Goal: Task Accomplishment & Management: Complete application form

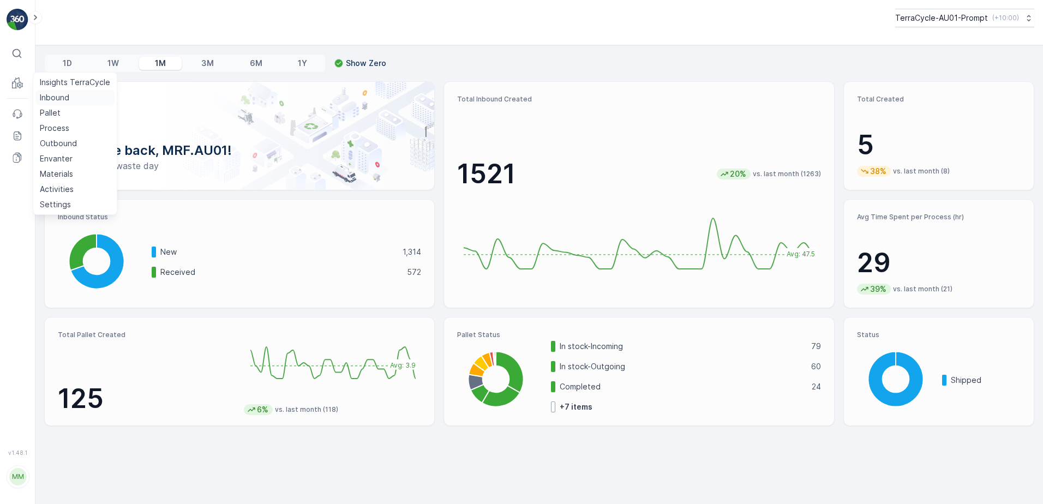
click at [56, 97] on p "Inbound" at bounding box center [54, 97] width 29 height 11
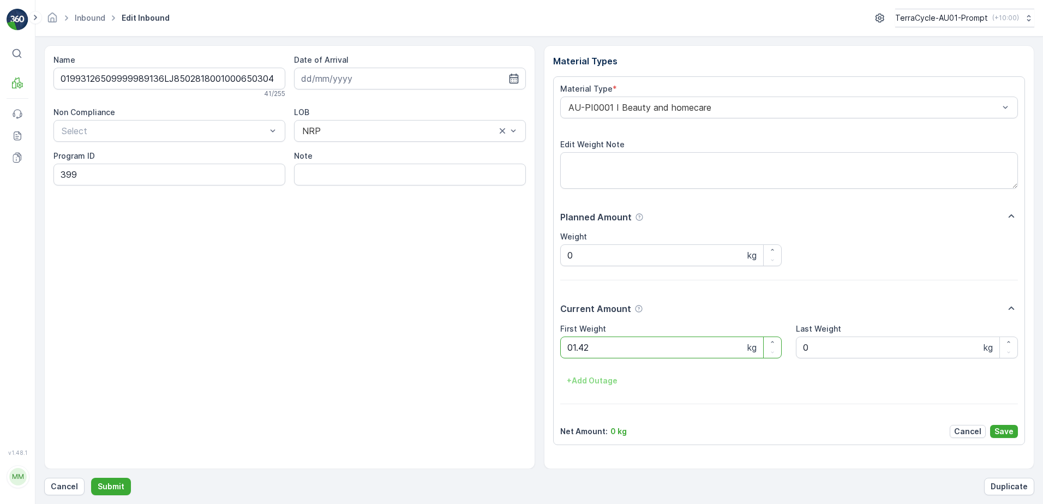
click at [91, 478] on button "Submit" at bounding box center [111, 486] width 40 height 17
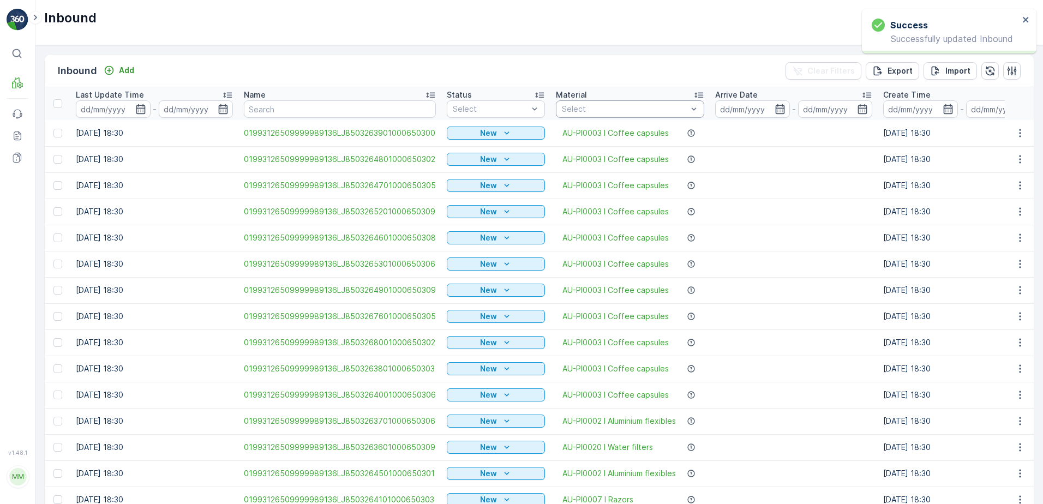
click at [604, 111] on div at bounding box center [625, 109] width 128 height 9
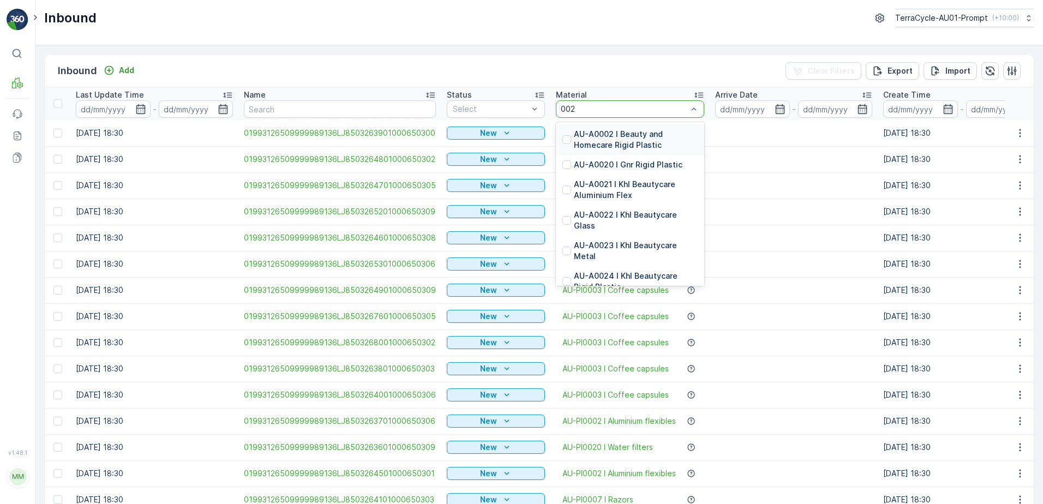
type input "0020"
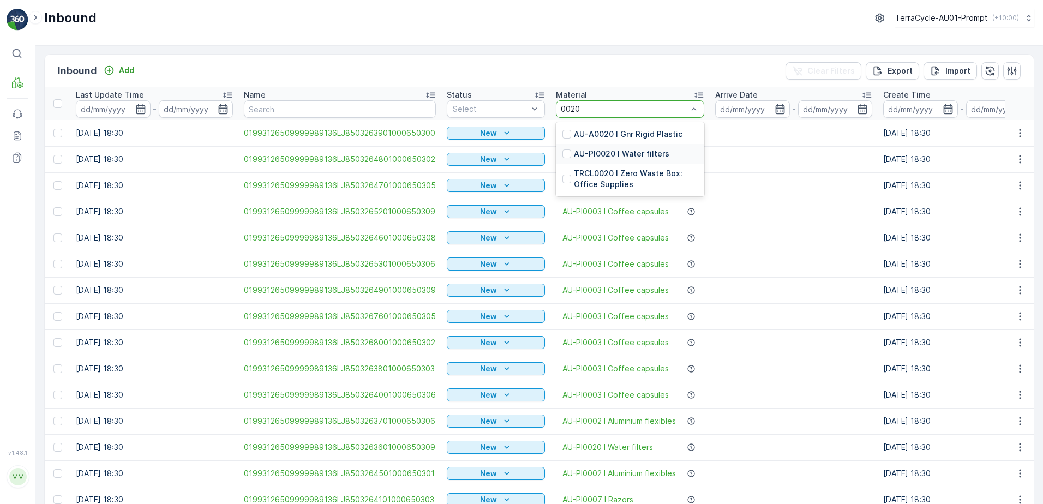
click at [612, 156] on p "AU-PI0020 I Water filters" at bounding box center [622, 153] width 96 height 11
click at [498, 109] on div at bounding box center [490, 109] width 77 height 9
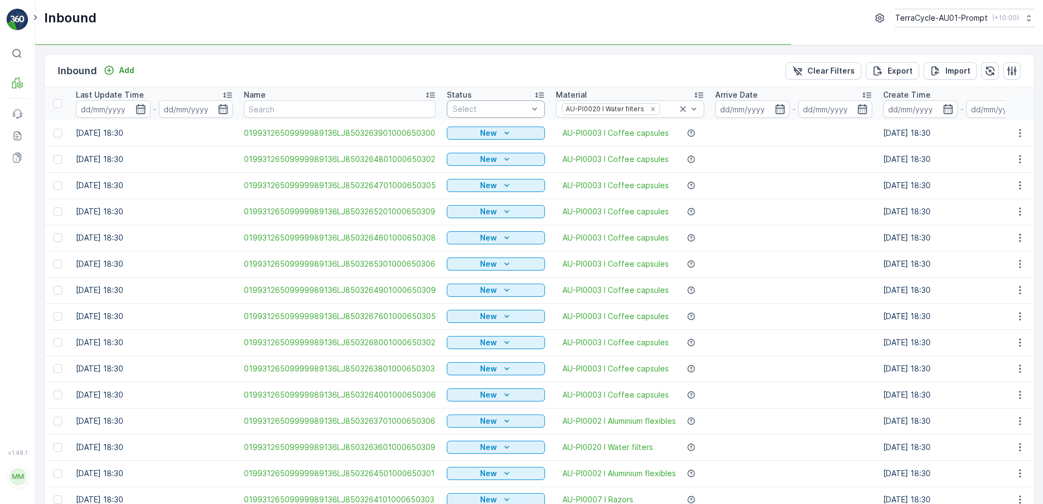
click at [484, 102] on div "Select" at bounding box center [496, 108] width 98 height 17
click at [469, 153] on span "Scanned" at bounding box center [469, 150] width 32 height 9
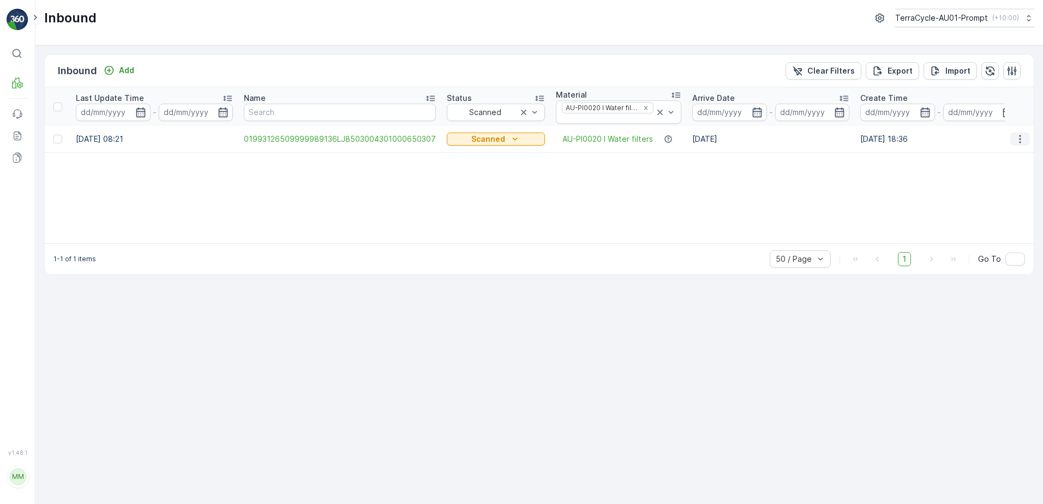
click at [1017, 139] on icon "button" at bounding box center [1020, 139] width 11 height 11
click at [978, 216] on span "Print QR" at bounding box center [977, 216] width 30 height 11
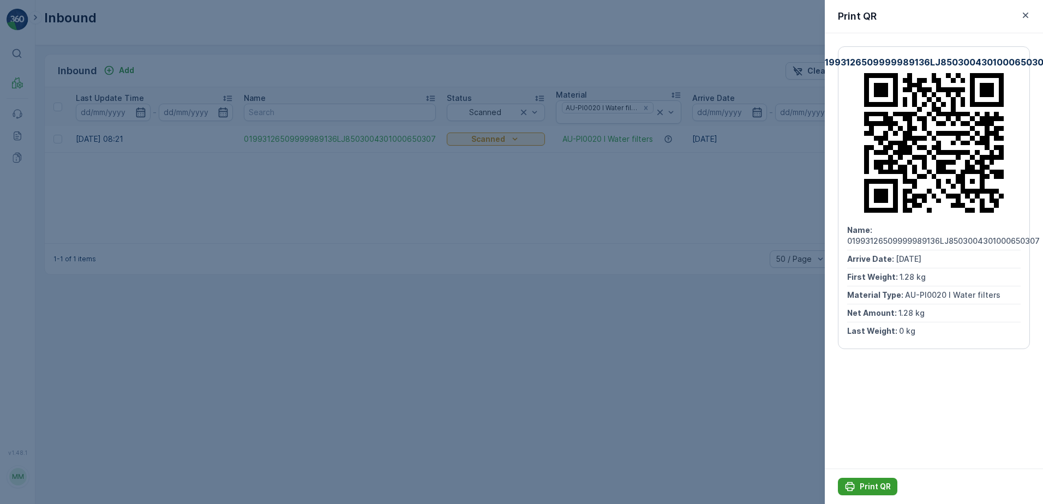
click at [867, 488] on p "Print QR" at bounding box center [875, 486] width 31 height 11
click at [1024, 16] on icon "button" at bounding box center [1026, 15] width 11 height 11
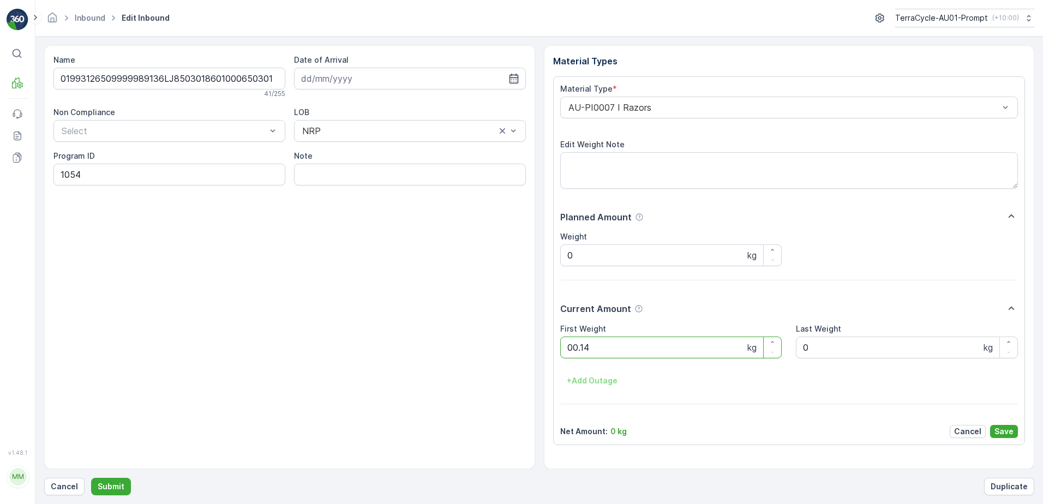
click at [91, 478] on button "Submit" at bounding box center [111, 486] width 40 height 17
click at [69, 487] on p "Cancel" at bounding box center [64, 486] width 27 height 11
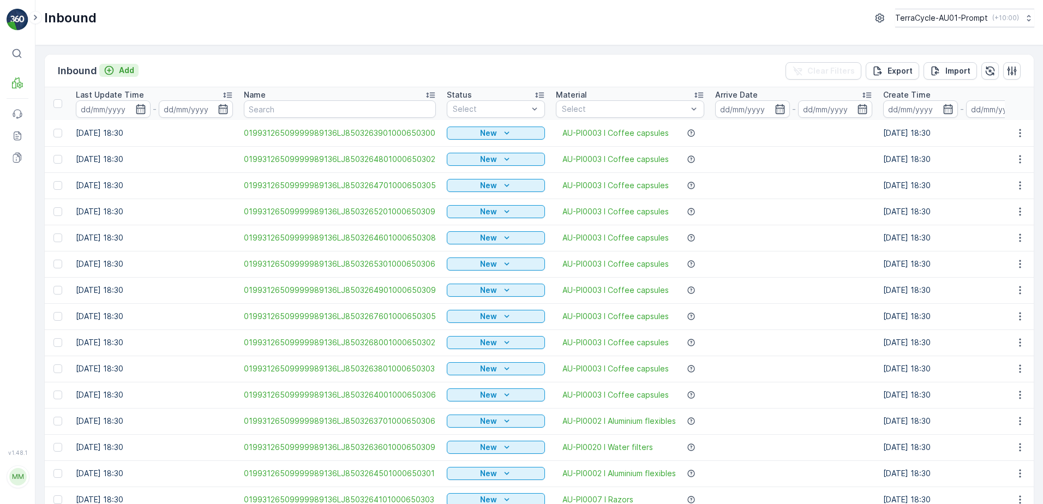
click at [127, 69] on p "Add" at bounding box center [126, 70] width 15 height 11
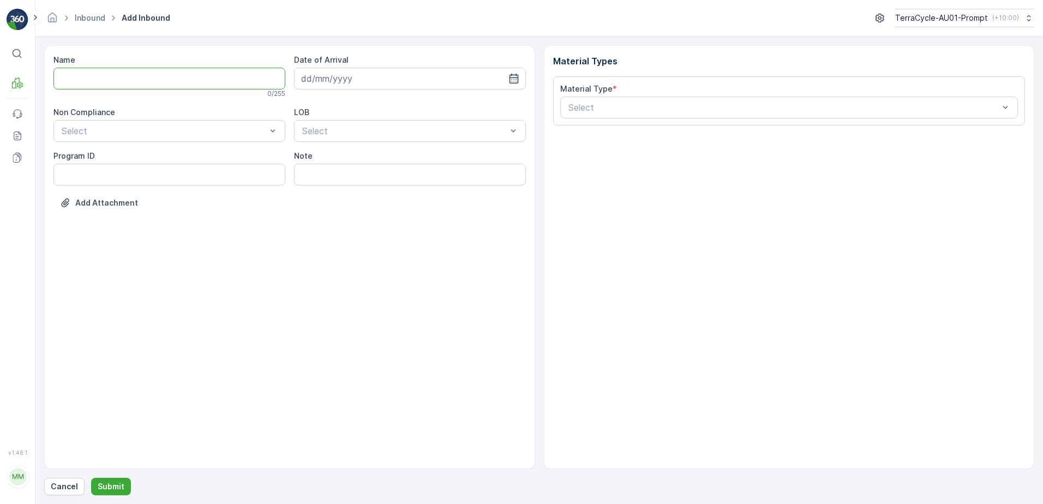
click at [117, 81] on input "Name" at bounding box center [169, 79] width 232 height 22
click at [91, 478] on button "Submit" at bounding box center [111, 486] width 40 height 17
type input "1692762255658695E"
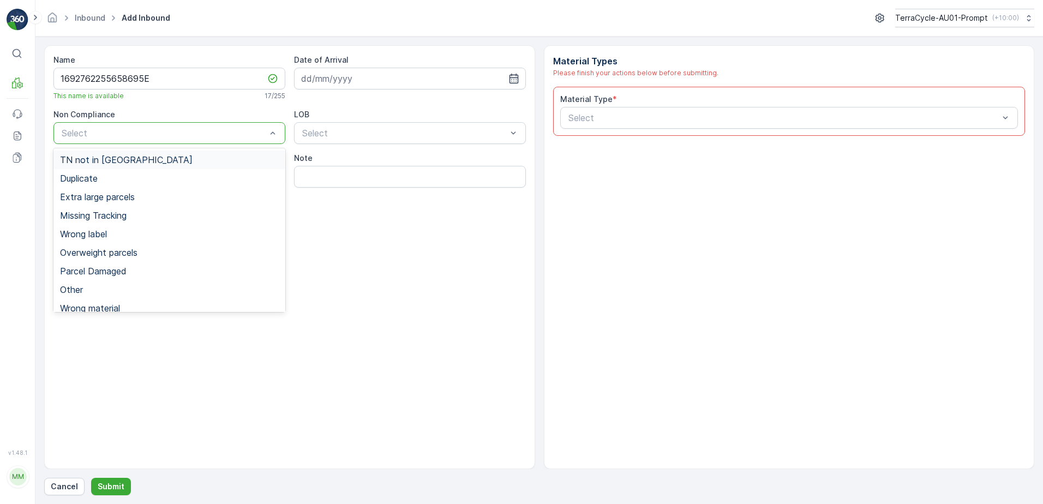
click at [140, 132] on div at bounding box center [164, 133] width 207 height 10
click at [121, 179] on div "Duplicate" at bounding box center [169, 179] width 219 height 10
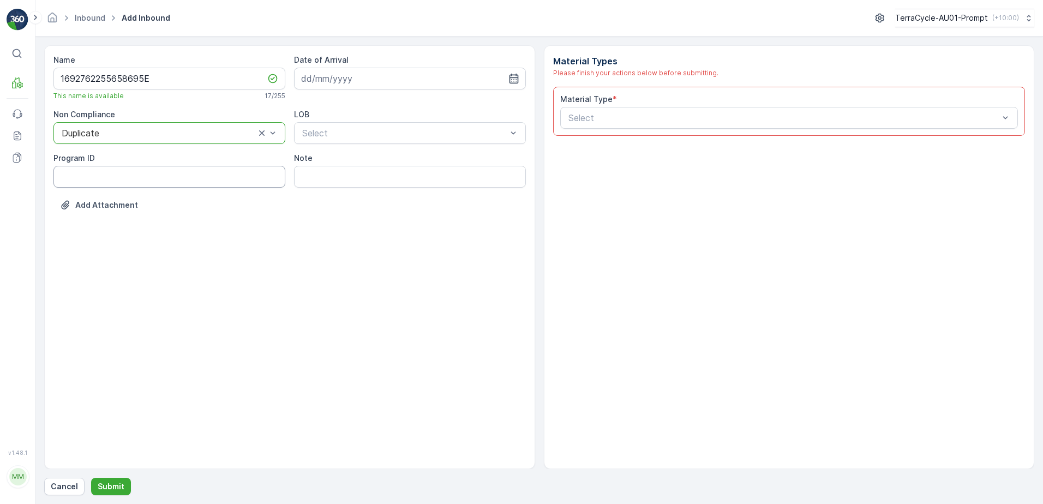
click at [107, 180] on ID "Program ID" at bounding box center [169, 177] width 232 height 22
type ID "1054"
drag, startPoint x: 341, startPoint y: 87, endPoint x: 348, endPoint y: 85, distance: 7.8
click at [341, 85] on input at bounding box center [410, 79] width 232 height 22
click at [413, 193] on div "15" at bounding box center [410, 191] width 17 height 17
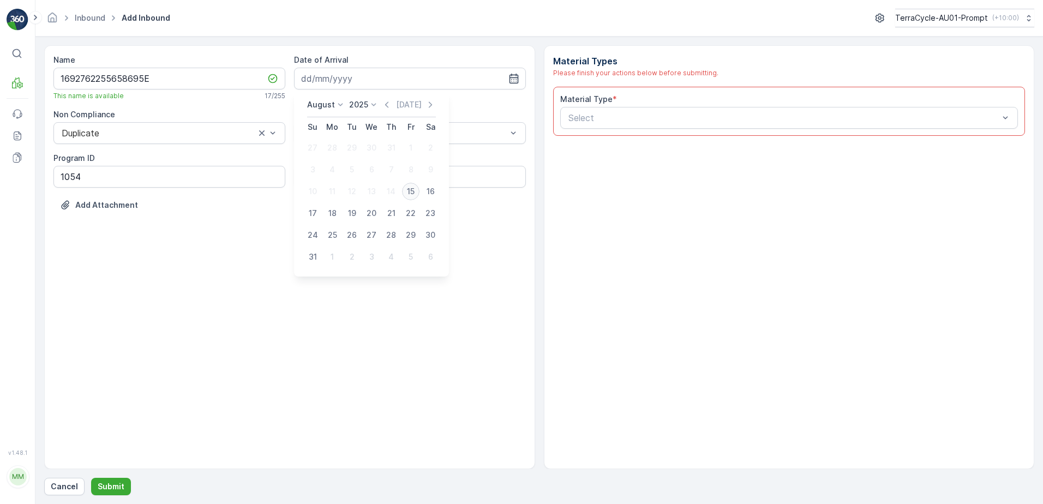
type input "[DATE]"
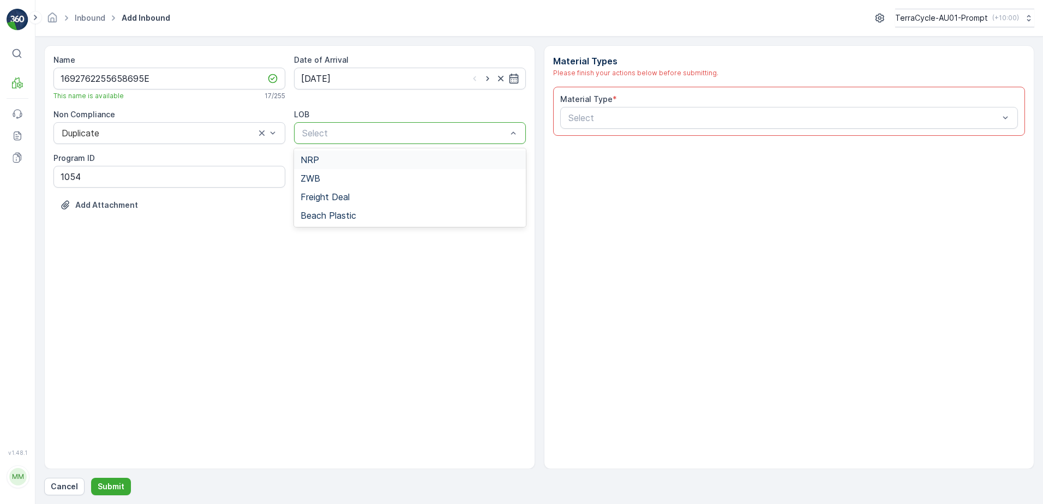
click at [382, 135] on div at bounding box center [404, 133] width 207 height 10
click at [377, 158] on div "NRP" at bounding box center [410, 160] width 219 height 10
click at [581, 120] on div at bounding box center [784, 118] width 433 height 10
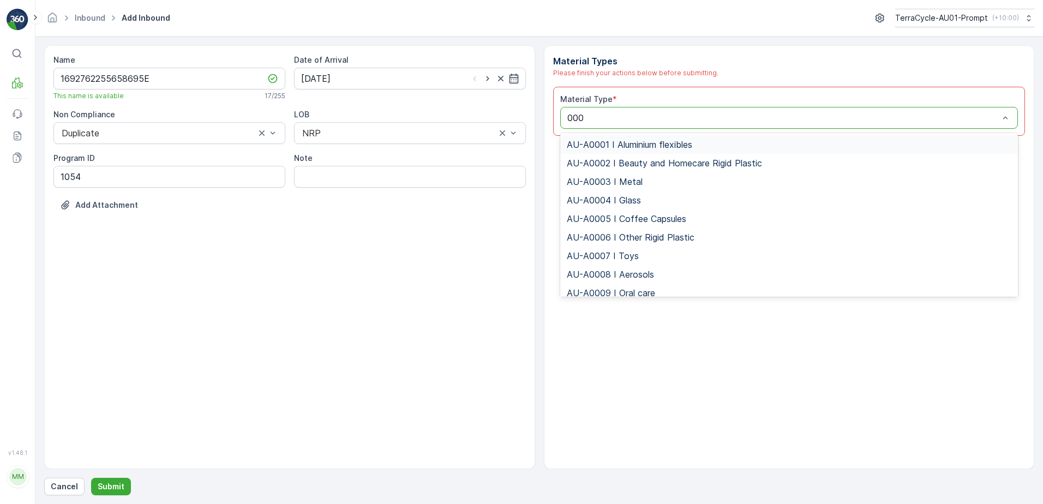
type input "0007"
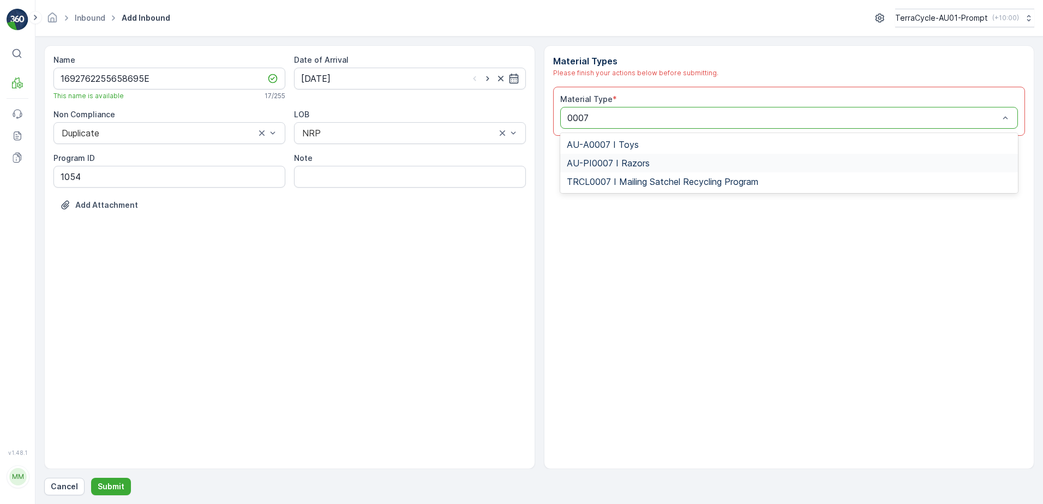
click at [643, 161] on span "AU-PI0007 I Razors" at bounding box center [608, 163] width 83 height 10
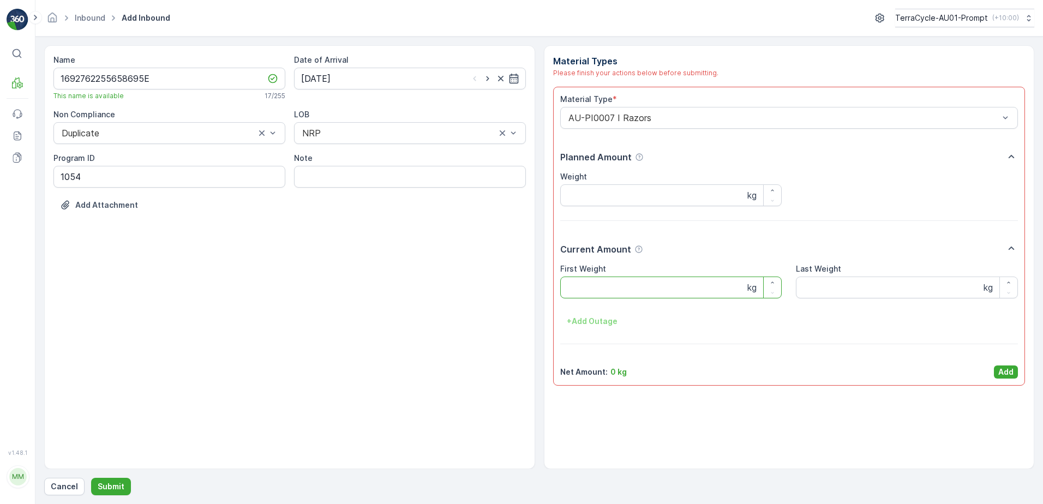
click at [666, 291] on Weight "First Weight" at bounding box center [671, 288] width 222 height 22
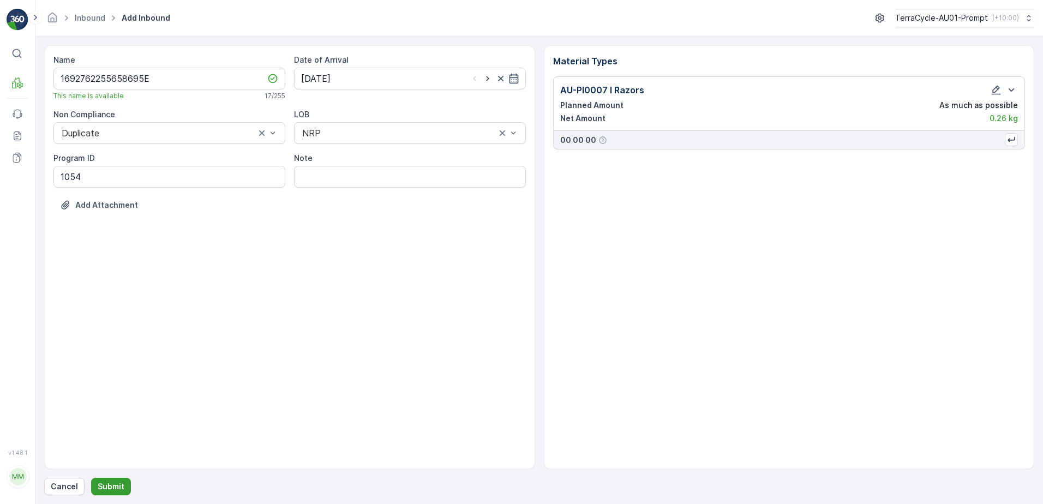
click at [113, 483] on p "Submit" at bounding box center [111, 486] width 27 height 11
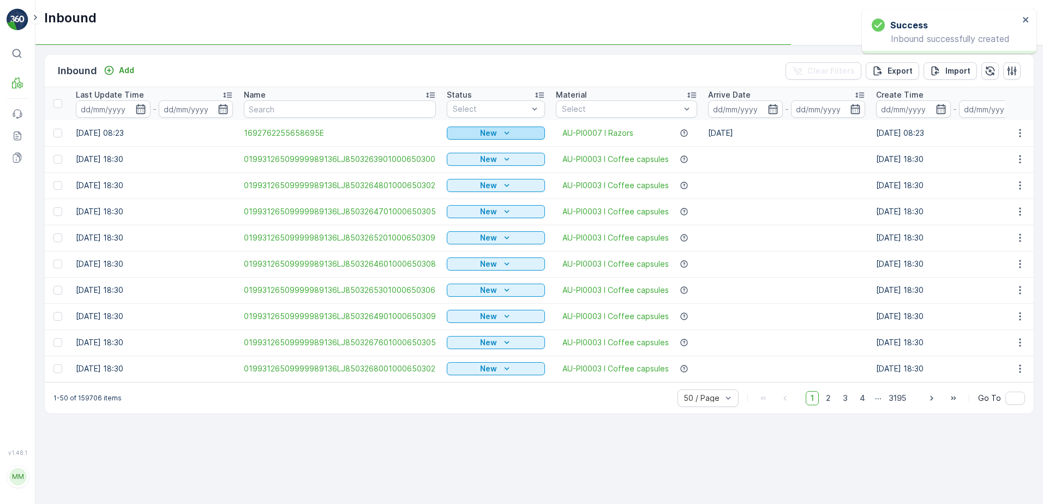
click at [481, 132] on p "New" at bounding box center [488, 133] width 17 height 11
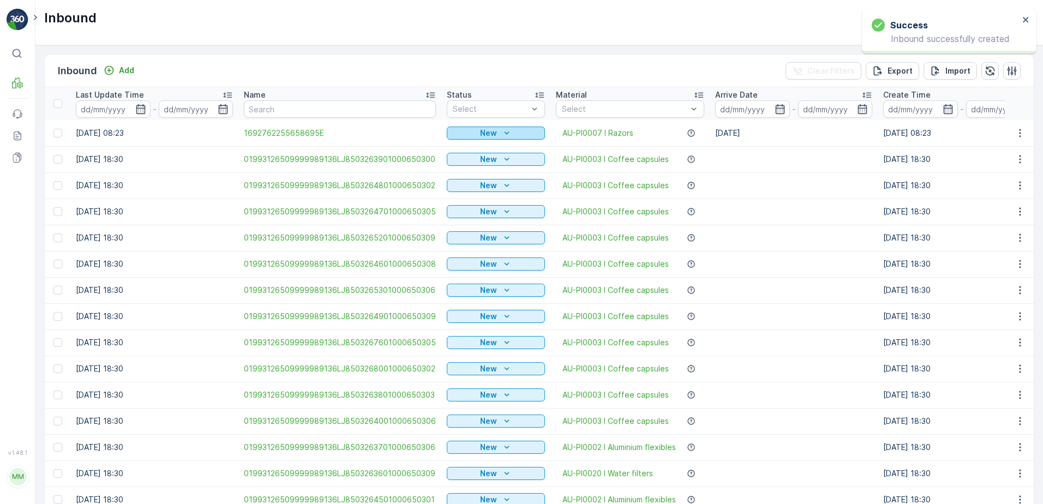
click at [481, 128] on p "New" at bounding box center [488, 133] width 17 height 11
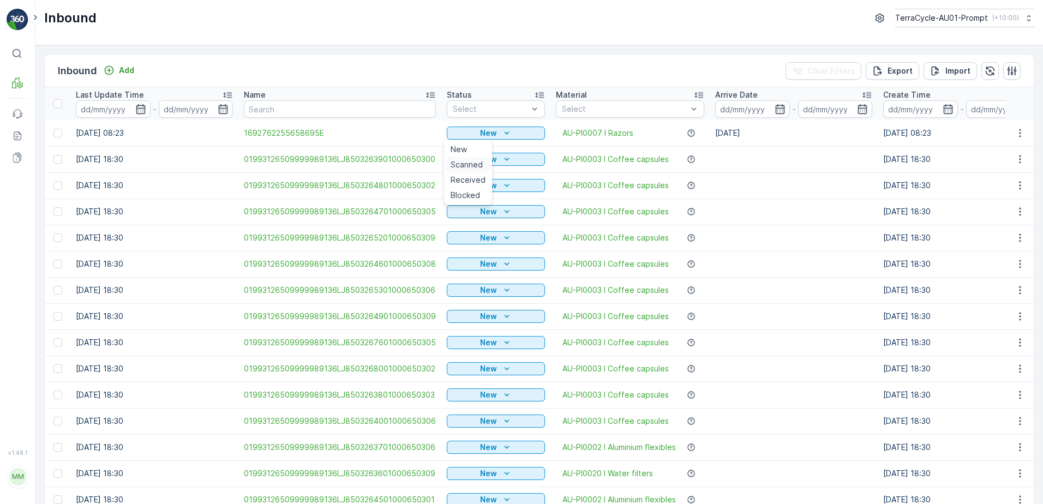
click at [475, 164] on span "Scanned" at bounding box center [467, 164] width 32 height 11
click at [1023, 129] on button "button" at bounding box center [1021, 133] width 20 height 13
click at [1020, 135] on icon "button" at bounding box center [1020, 133] width 11 height 11
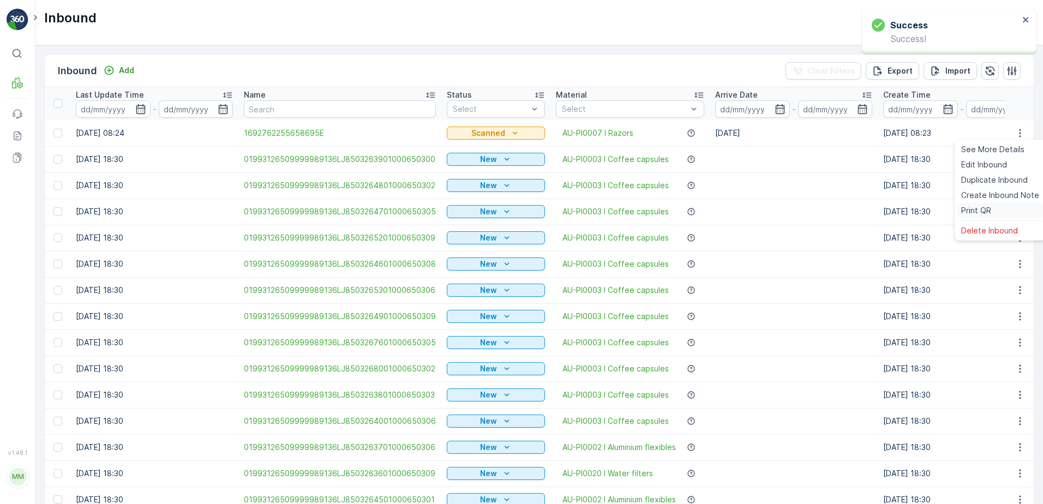
click at [981, 211] on span "Print QR" at bounding box center [977, 210] width 30 height 11
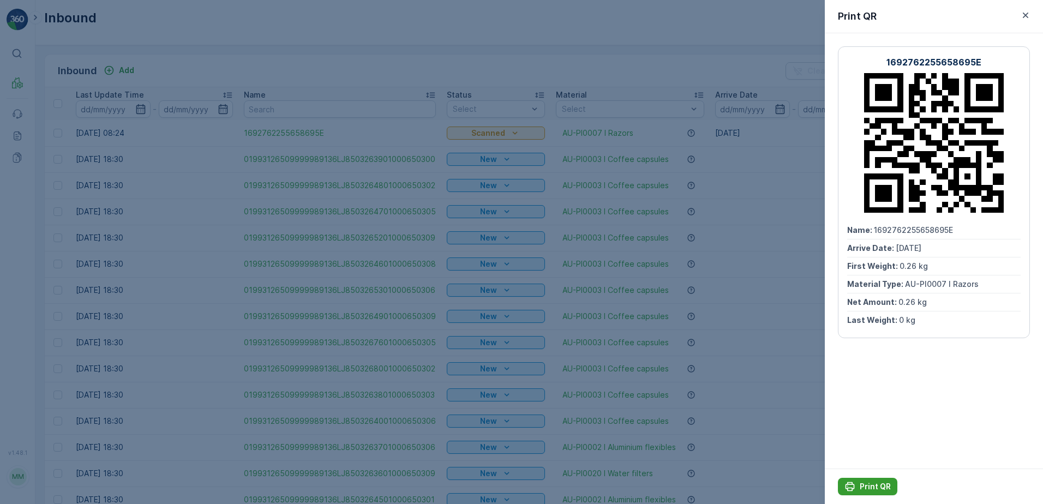
click at [867, 480] on button "Print QR" at bounding box center [867, 486] width 59 height 17
click at [1029, 17] on icon "button" at bounding box center [1026, 15] width 11 height 11
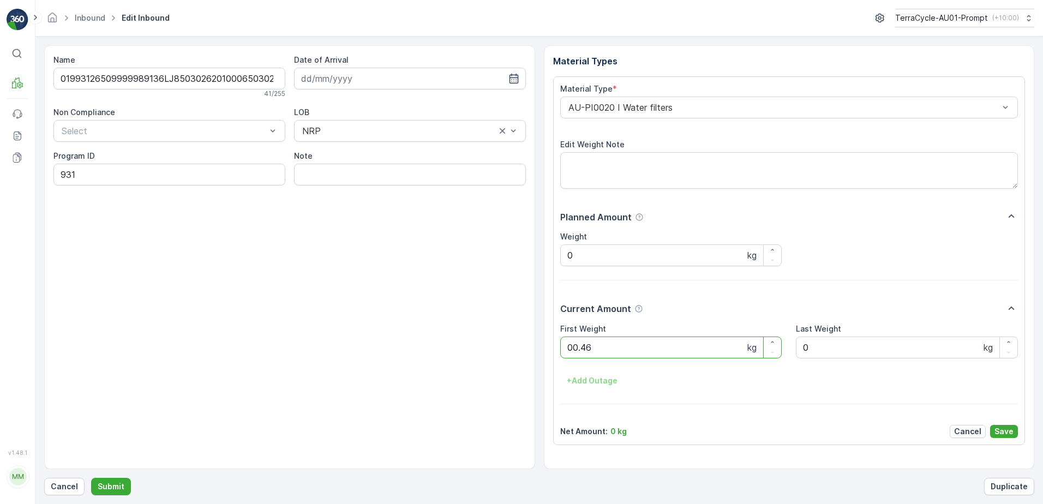
click at [91, 478] on button "Submit" at bounding box center [111, 486] width 40 height 17
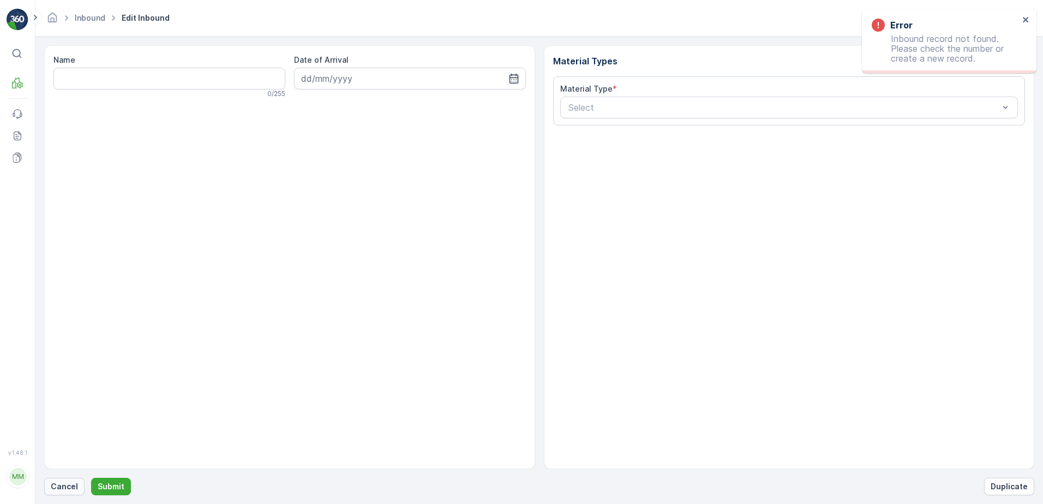
click at [56, 484] on p "Cancel" at bounding box center [64, 486] width 27 height 11
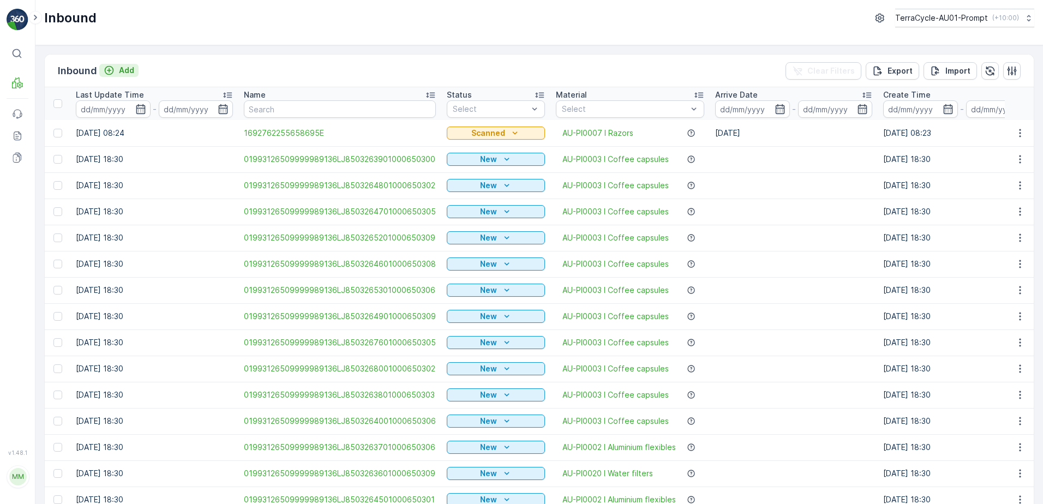
click at [127, 71] on p "Add" at bounding box center [126, 70] width 15 height 11
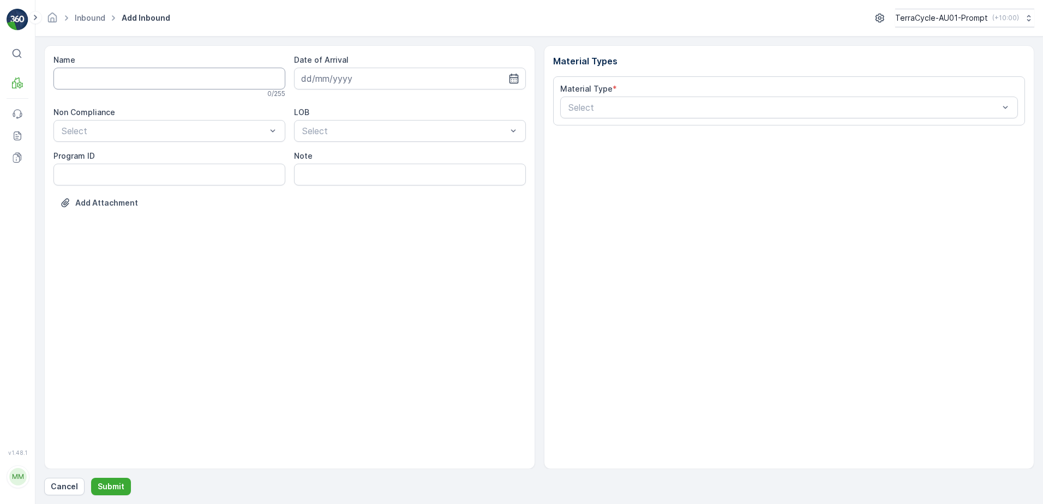
click at [124, 80] on input "Name" at bounding box center [169, 79] width 232 height 22
type input "01993126509999989136LJ8503003001000650307"
click at [91, 478] on button "Submit" at bounding box center [111, 486] width 40 height 17
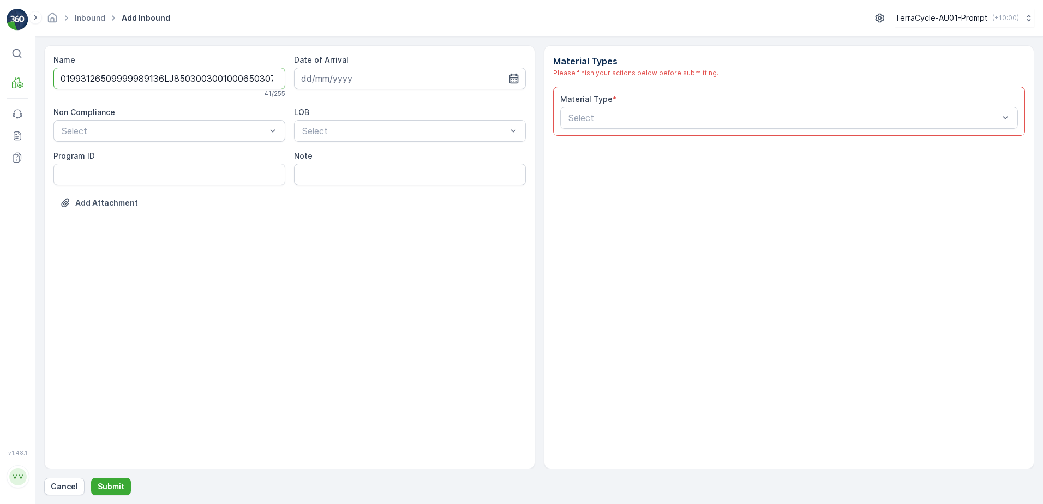
scroll to position [0, 3]
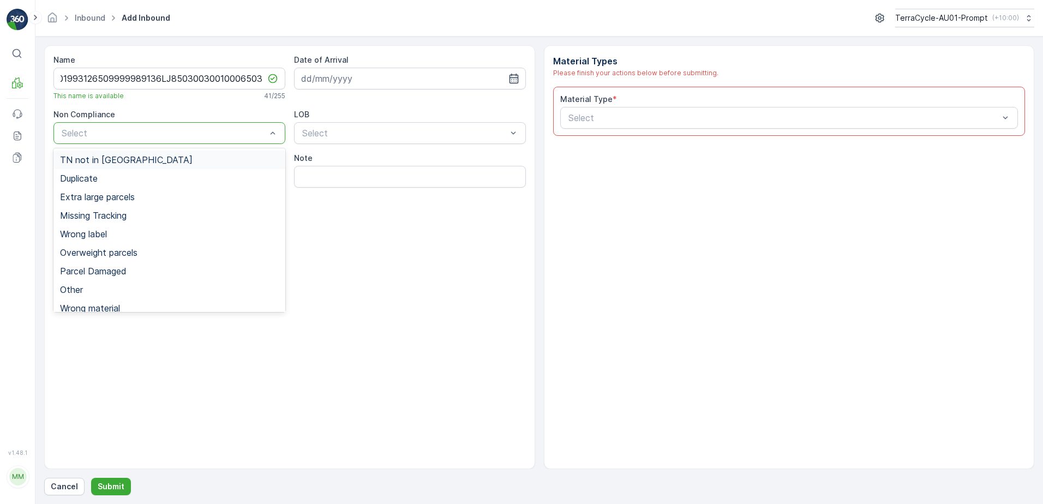
click at [154, 135] on div at bounding box center [164, 133] width 207 height 10
click at [131, 158] on div "TN not in [GEOGRAPHIC_DATA]" at bounding box center [169, 160] width 219 height 10
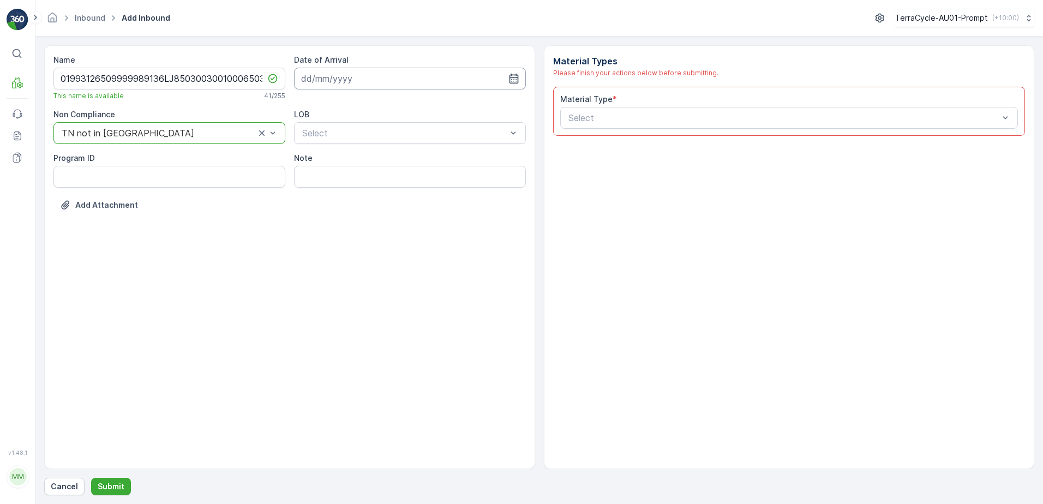
click at [350, 74] on input at bounding box center [410, 79] width 232 height 22
click at [408, 189] on div "15" at bounding box center [410, 191] width 17 height 17
type input "[DATE]"
click at [376, 164] on div "NRP" at bounding box center [410, 160] width 219 height 10
click at [333, 180] on input "Note" at bounding box center [410, 177] width 232 height 22
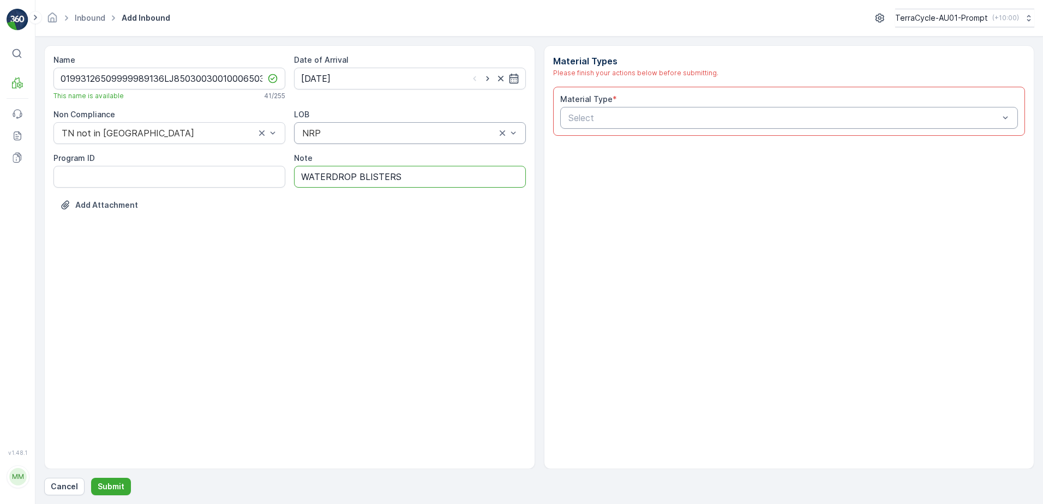
type input "WATERDROP BLISTERS"
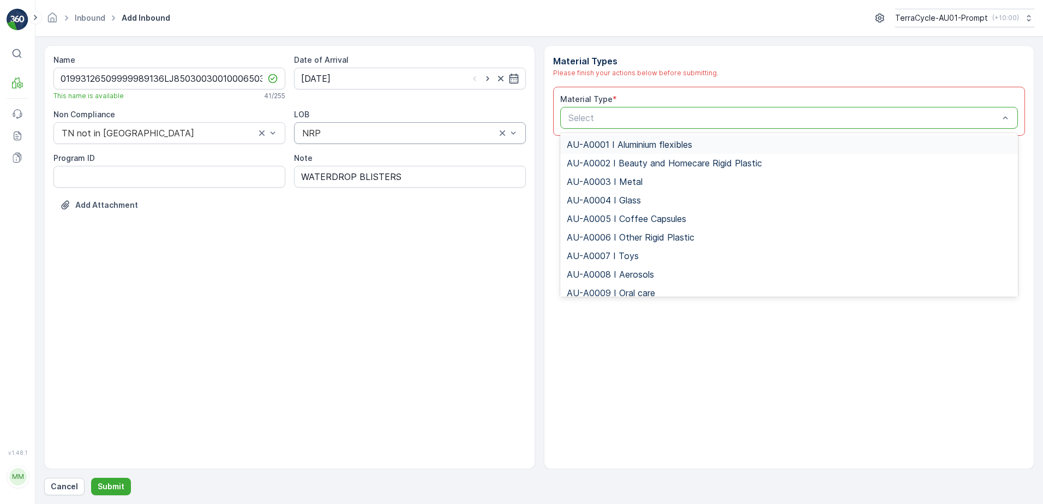
click at [646, 112] on div "Select" at bounding box center [789, 118] width 458 height 22
type input "0017"
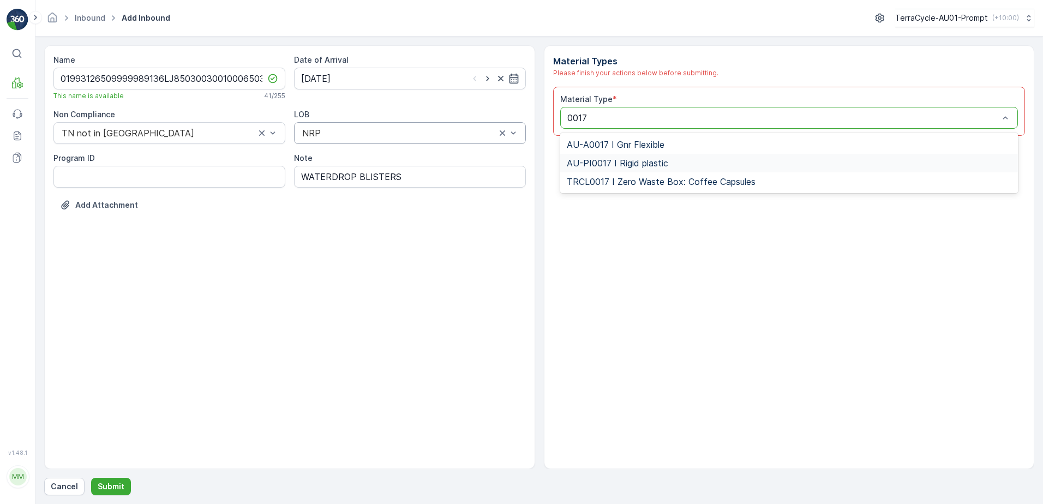
drag, startPoint x: 655, startPoint y: 162, endPoint x: 661, endPoint y: 163, distance: 6.0
click at [657, 162] on span "AU-PI0017 I Rigid plastic" at bounding box center [618, 163] width 102 height 10
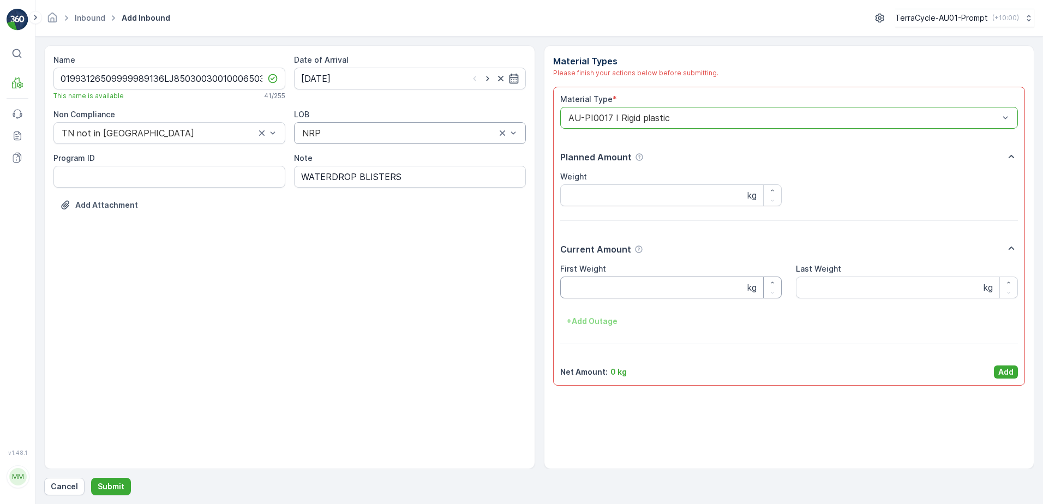
click at [596, 282] on Weight "First Weight" at bounding box center [671, 288] width 222 height 22
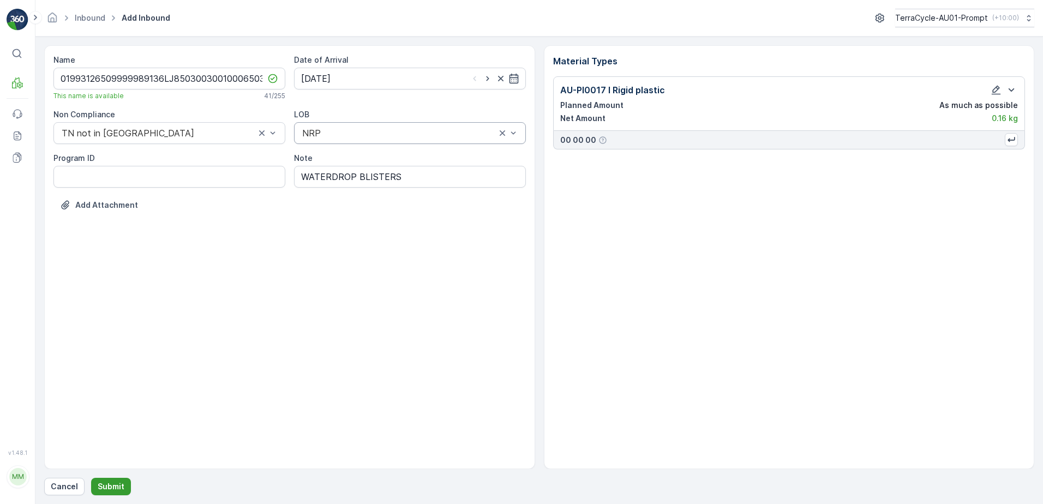
click at [110, 490] on p "Submit" at bounding box center [111, 486] width 27 height 11
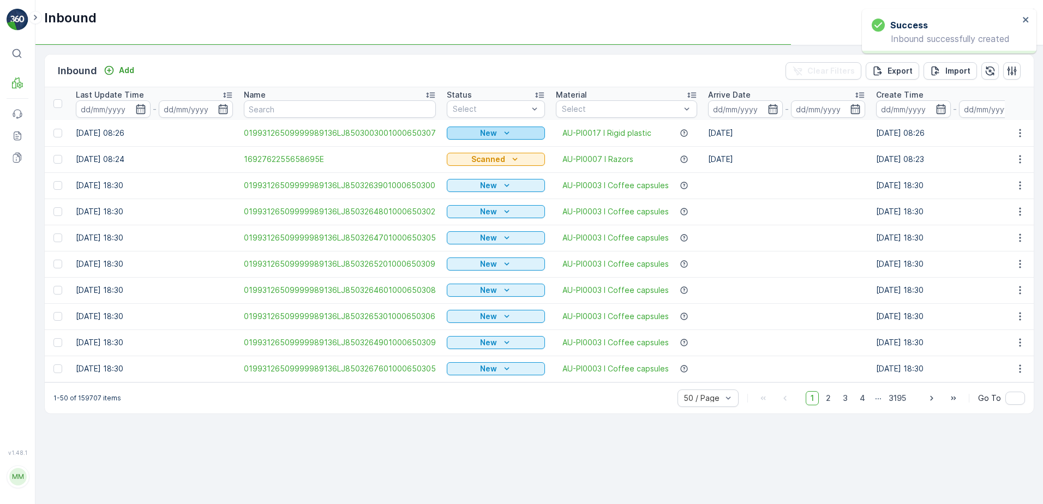
click at [503, 132] on icon "New" at bounding box center [507, 133] width 11 height 11
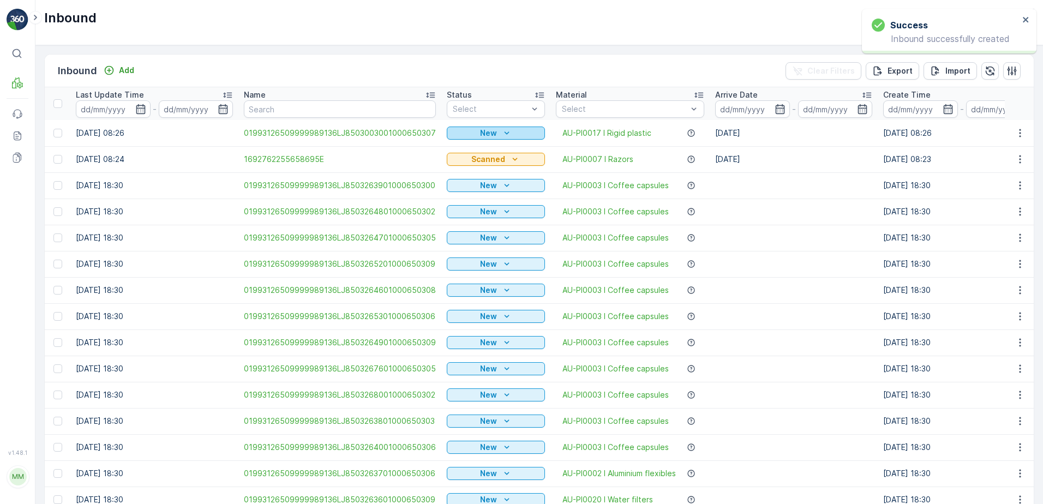
click at [495, 132] on div "New" at bounding box center [495, 133] width 89 height 11
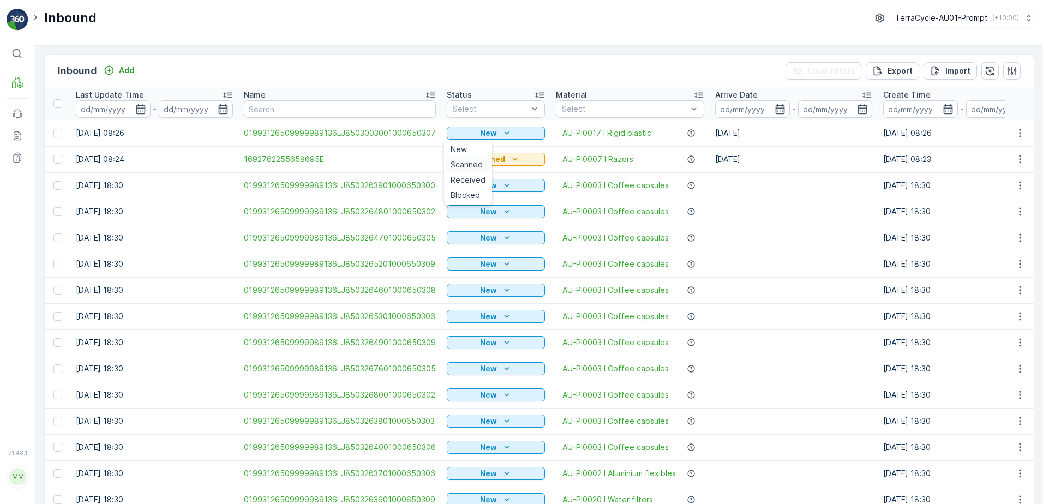
click at [472, 166] on span "Scanned" at bounding box center [467, 164] width 32 height 11
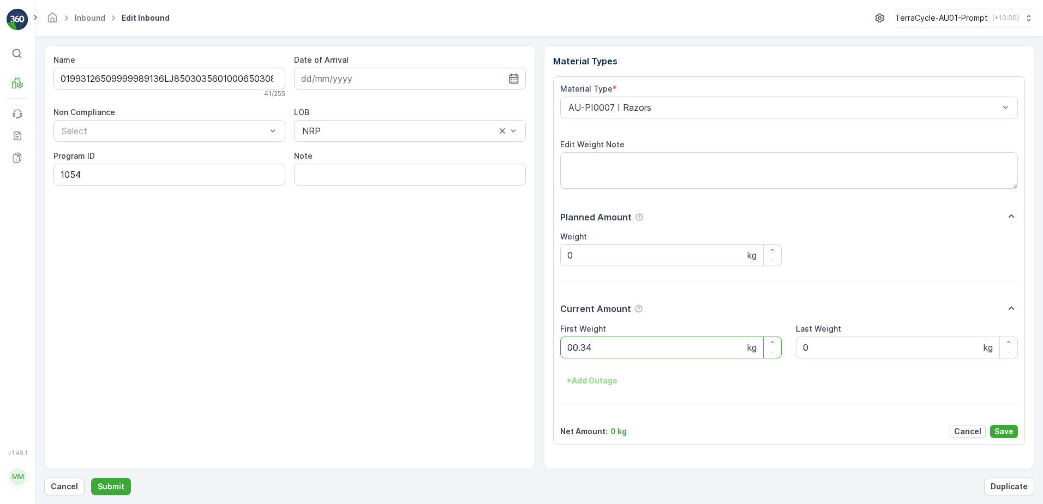
click at [91, 478] on button "Submit" at bounding box center [111, 486] width 40 height 17
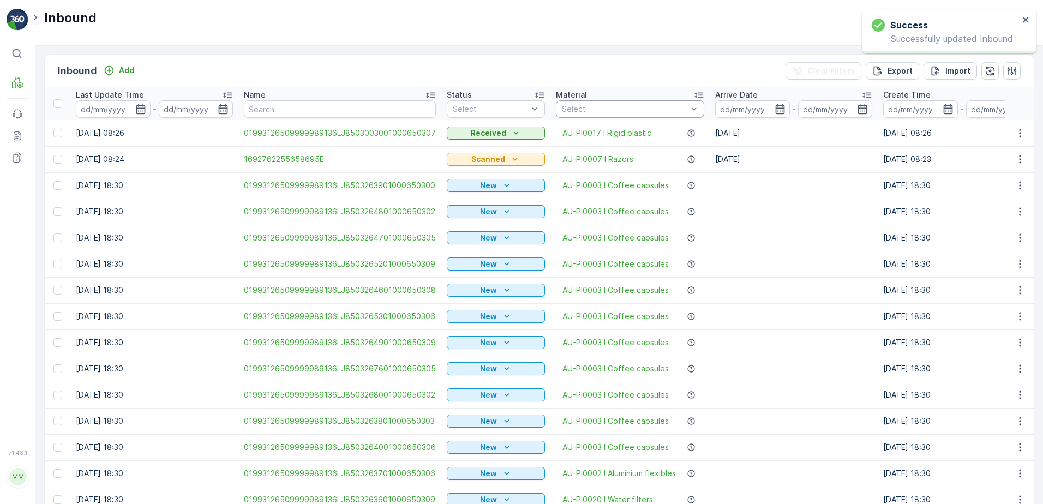
click at [590, 111] on div at bounding box center [625, 109] width 128 height 9
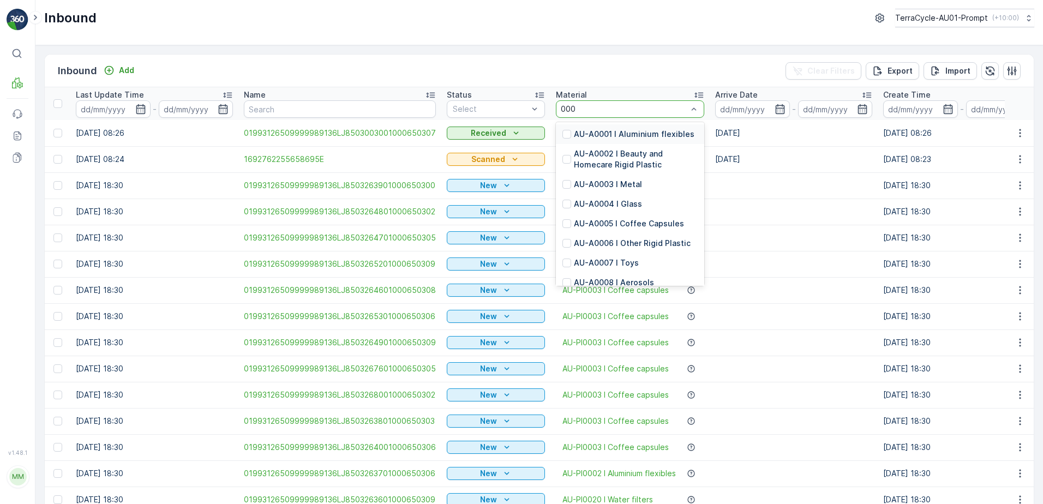
type input "0007"
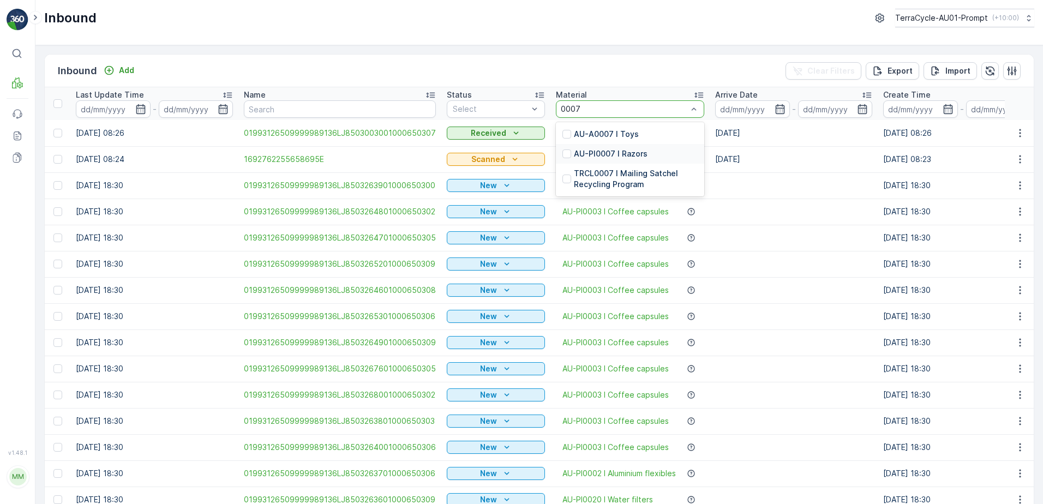
click at [613, 155] on p "AU-PI0007 I Razors" at bounding box center [611, 153] width 74 height 11
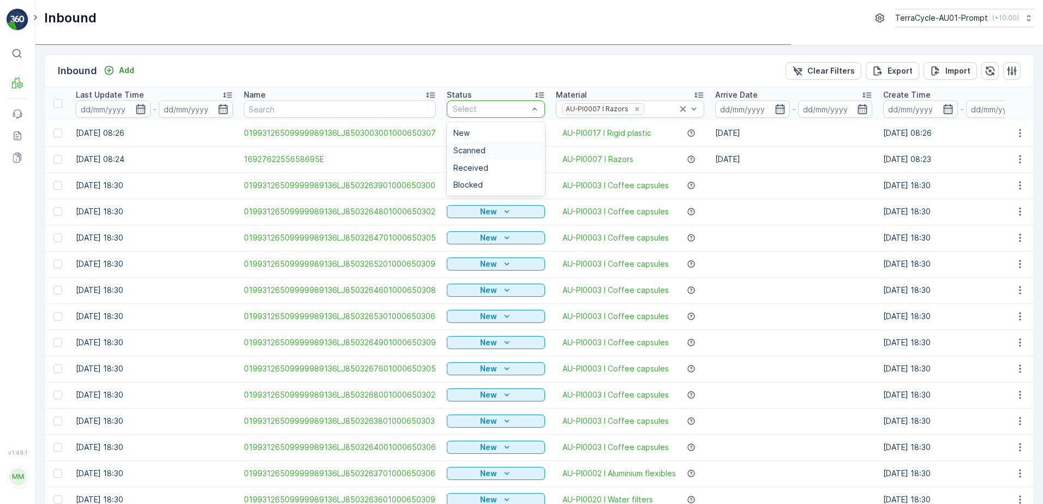
click at [478, 151] on span "Scanned" at bounding box center [469, 150] width 32 height 9
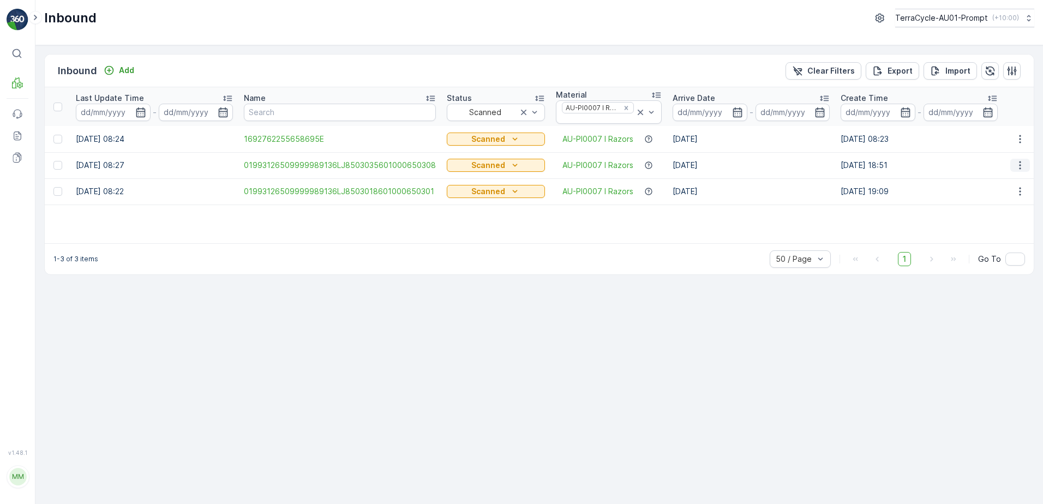
click at [1016, 165] on icon "button" at bounding box center [1020, 165] width 11 height 11
click at [986, 242] on span "Print QR" at bounding box center [977, 242] width 30 height 11
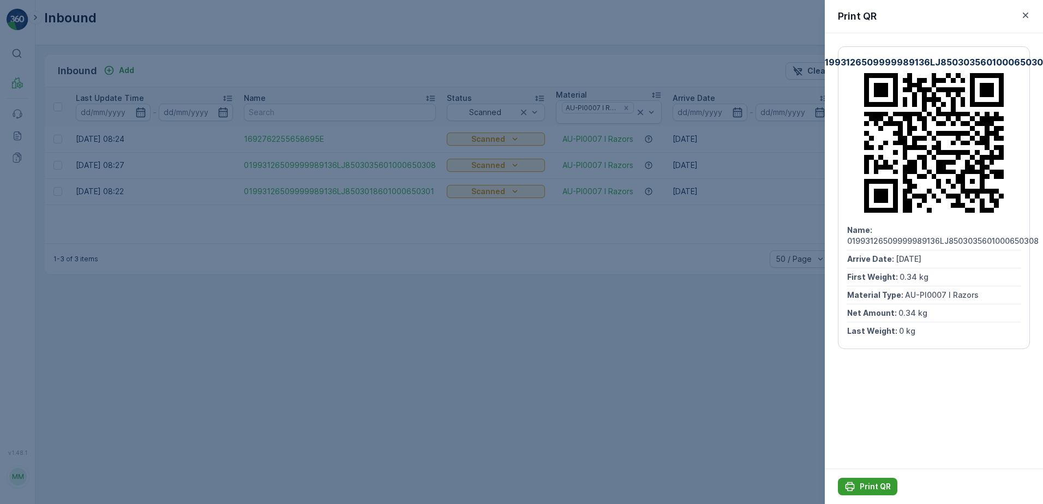
click at [868, 484] on p "Print QR" at bounding box center [875, 486] width 31 height 11
click at [1024, 16] on icon "button" at bounding box center [1026, 15] width 11 height 11
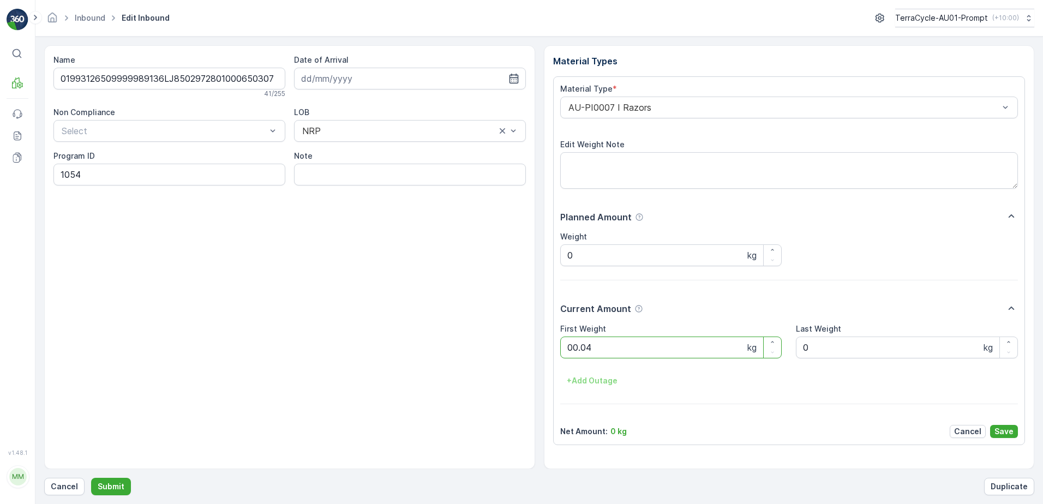
click at [91, 478] on button "Submit" at bounding box center [111, 486] width 40 height 17
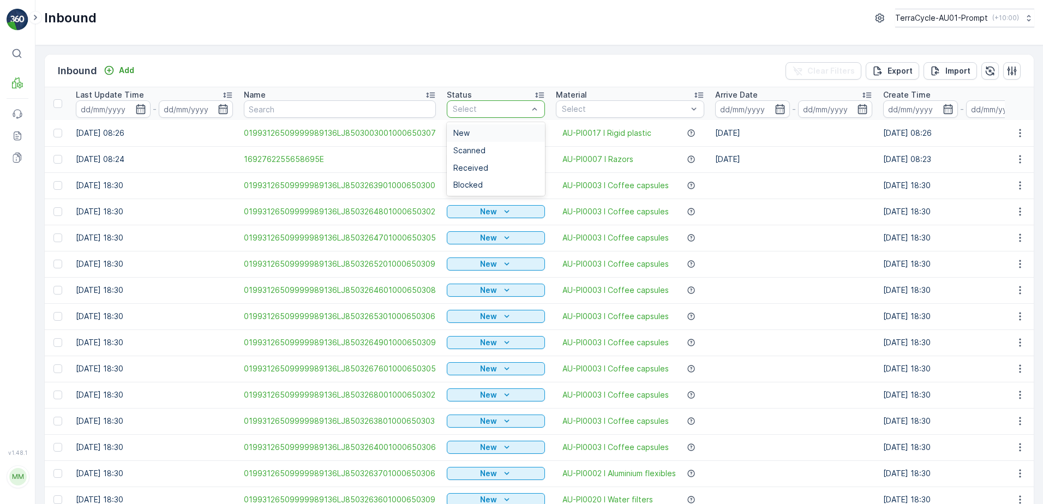
click at [522, 110] on div at bounding box center [490, 109] width 77 height 9
click at [467, 170] on span "Received" at bounding box center [470, 168] width 35 height 9
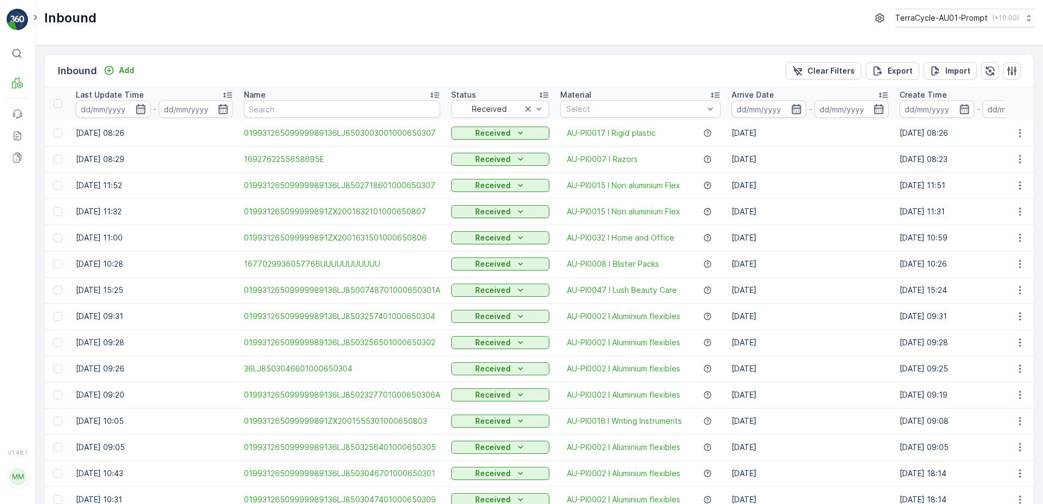
click at [791, 111] on icon "button" at bounding box center [796, 109] width 11 height 11
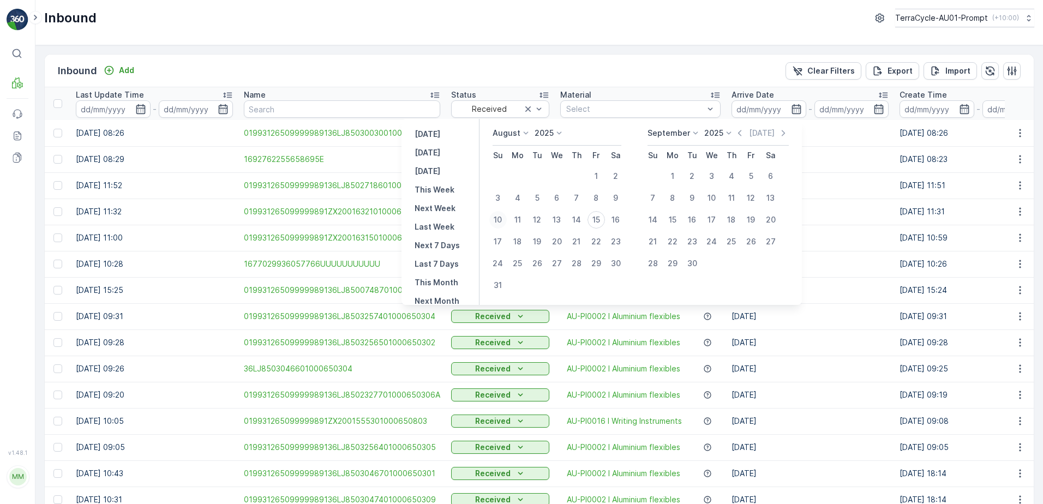
click at [505, 222] on div "10" at bounding box center [498, 219] width 17 height 17
type input "[DATE]"
click at [768, 109] on input at bounding box center [769, 108] width 75 height 17
type input "[DATE]"
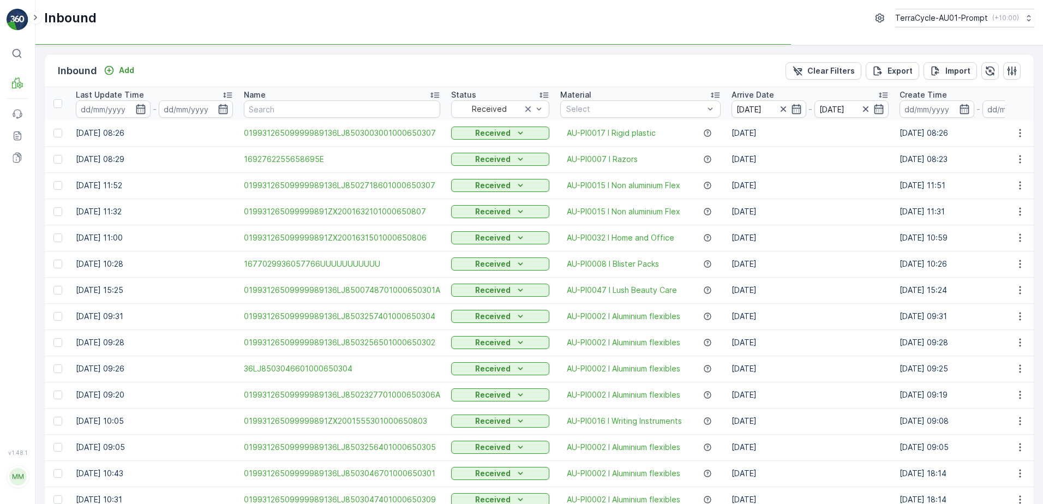
click at [874, 110] on icon "button" at bounding box center [879, 109] width 11 height 11
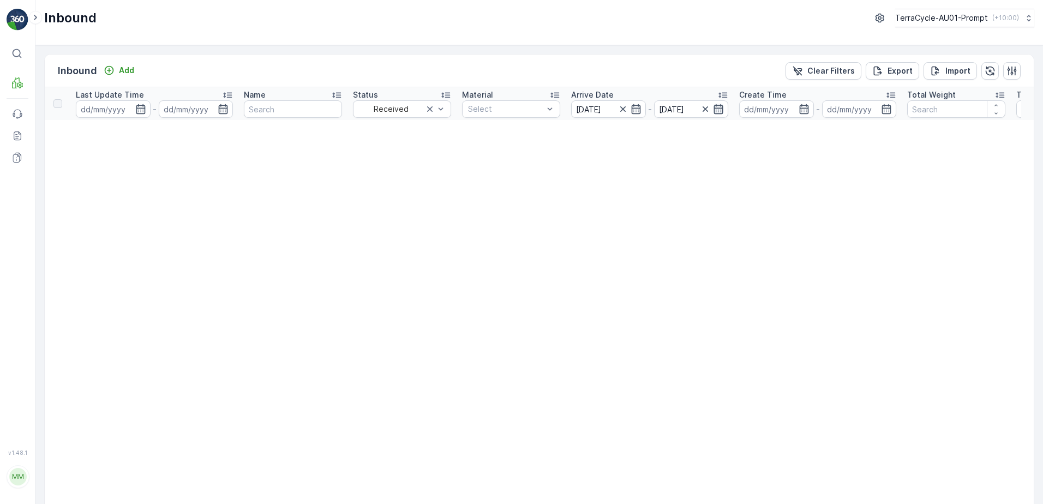
click at [714, 108] on icon "button" at bounding box center [718, 109] width 11 height 11
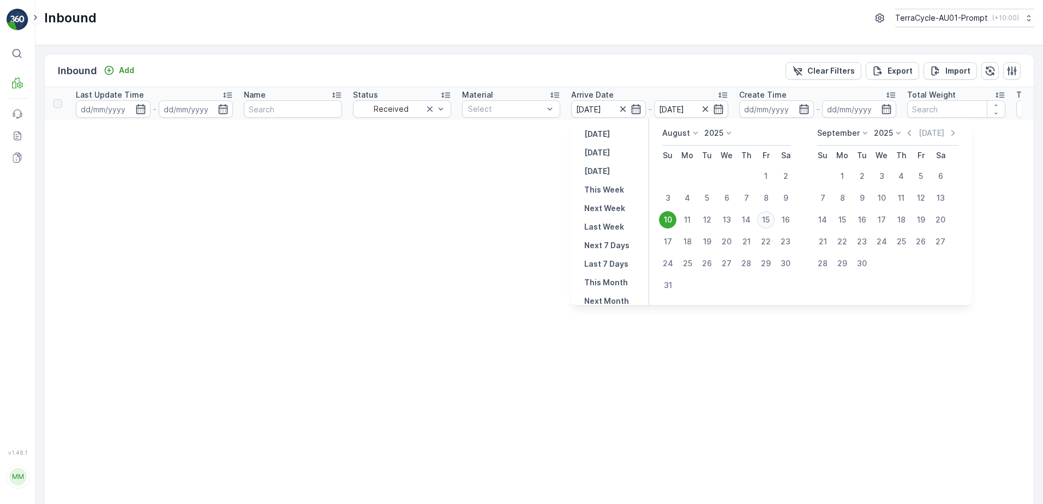
click at [768, 219] on div "15" at bounding box center [765, 219] width 17 height 17
type input "[DATE]"
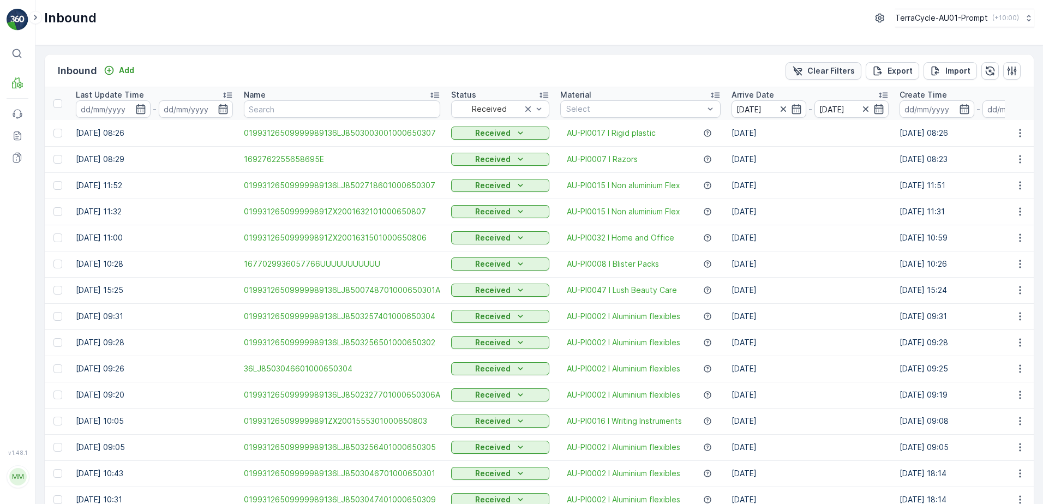
drag, startPoint x: 836, startPoint y: 68, endPoint x: 842, endPoint y: 71, distance: 6.6
click at [836, 68] on p "Clear Filters" at bounding box center [831, 70] width 47 height 11
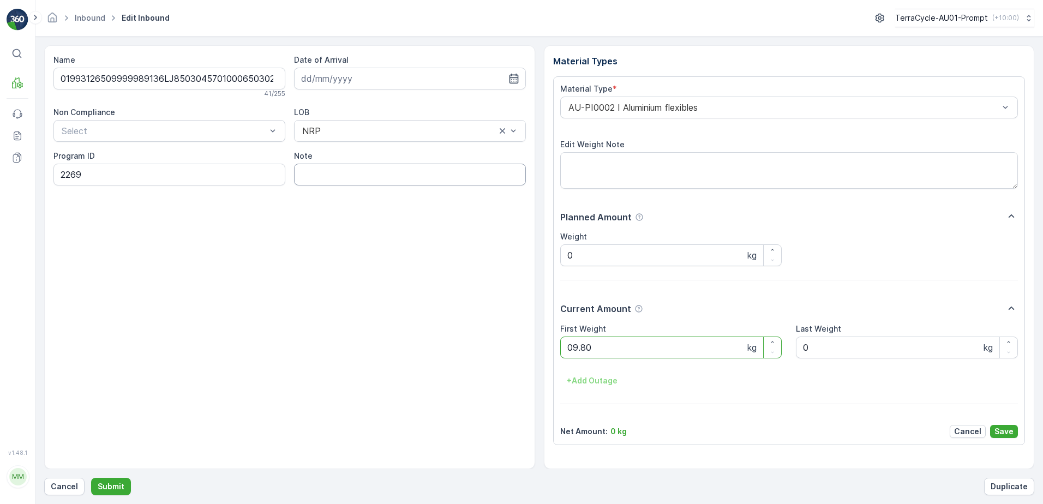
click at [91, 478] on button "Submit" at bounding box center [111, 486] width 40 height 17
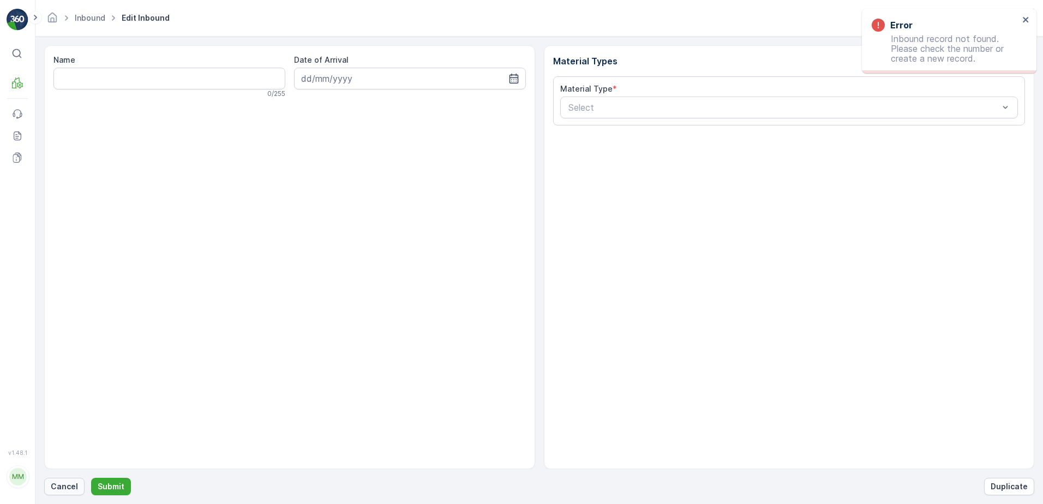
click at [61, 484] on p "Cancel" at bounding box center [64, 486] width 27 height 11
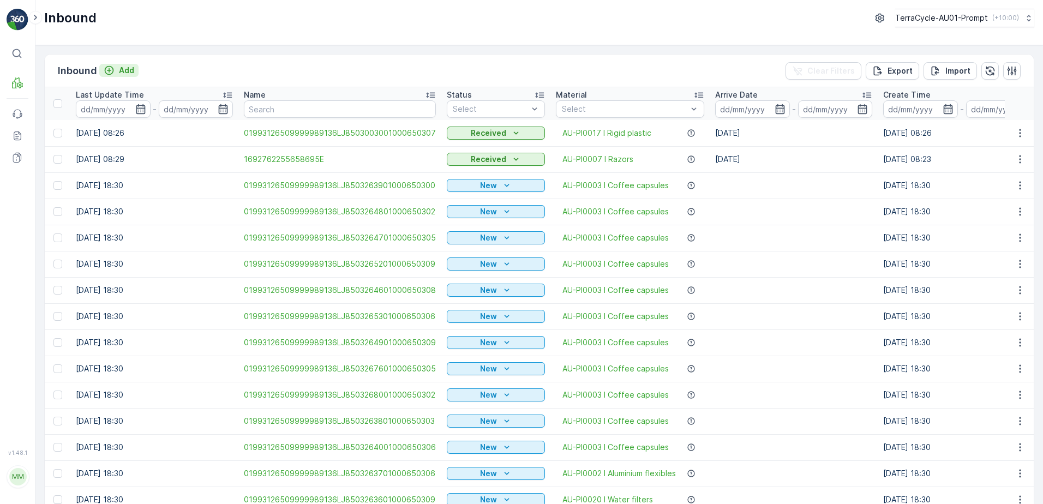
click at [132, 73] on p "Add" at bounding box center [126, 70] width 15 height 11
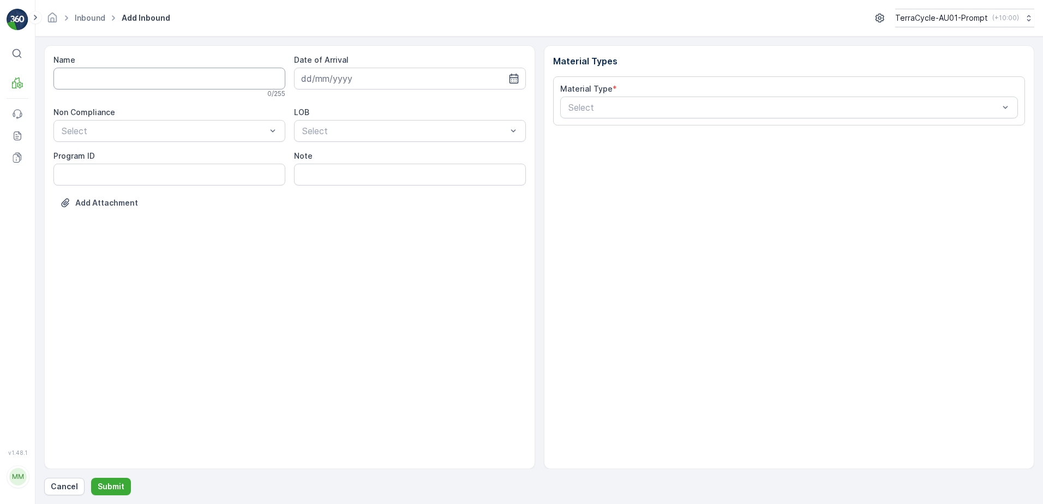
click at [132, 75] on input "Name" at bounding box center [169, 79] width 232 height 22
type input "019931265099999891ZX2501628301000655006"
click at [91, 478] on button "Submit" at bounding box center [111, 486] width 40 height 17
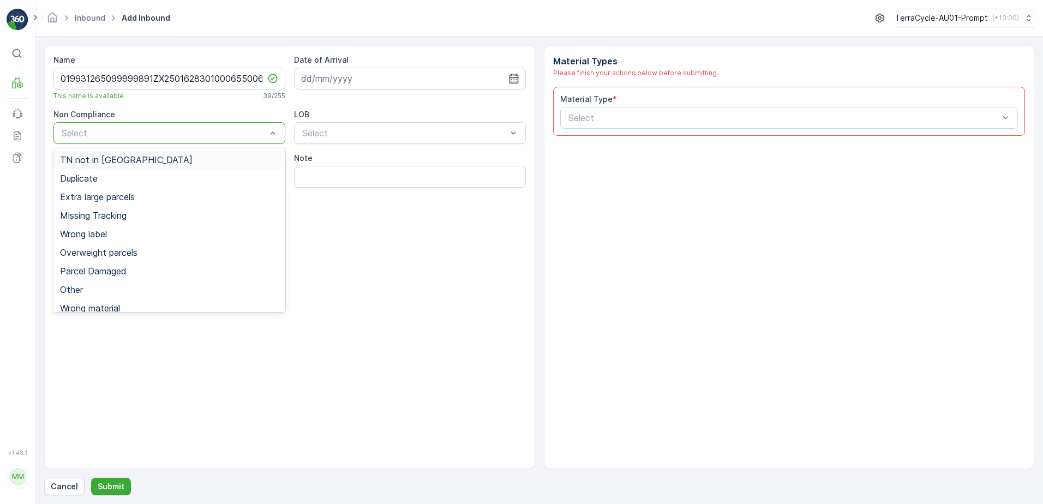
click at [151, 131] on div at bounding box center [164, 133] width 207 height 10
click at [141, 154] on div "TN not in [GEOGRAPHIC_DATA]" at bounding box center [169, 160] width 232 height 19
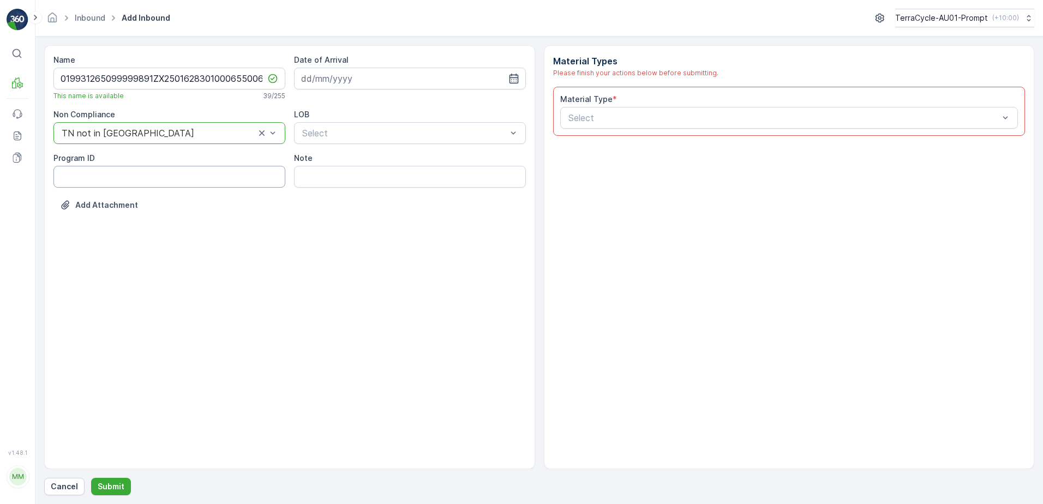
click at [112, 177] on ID "Program ID" at bounding box center [169, 177] width 232 height 22
type ID "CS24-S"
click at [425, 70] on input at bounding box center [410, 79] width 232 height 22
click at [409, 192] on div "15" at bounding box center [410, 191] width 17 height 17
type input "[DATE]"
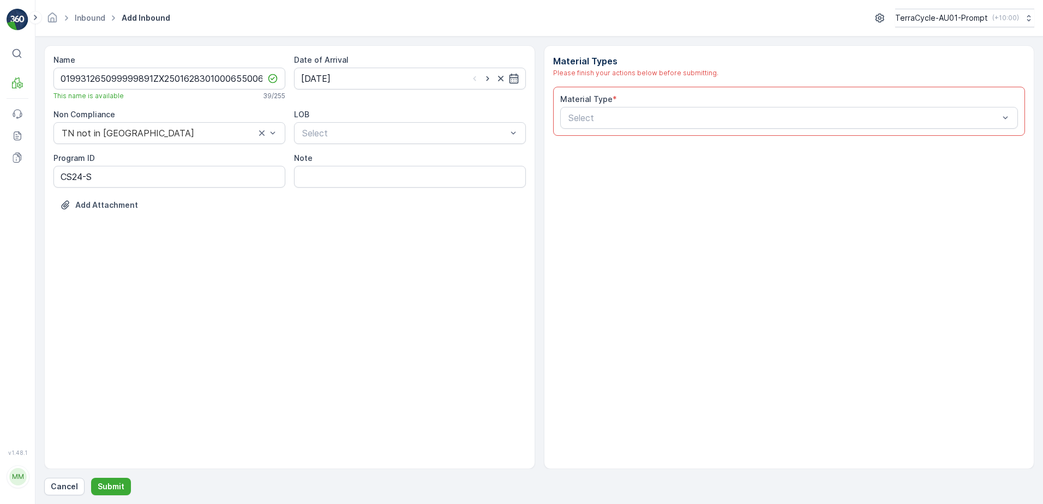
drag, startPoint x: 392, startPoint y: 121, endPoint x: 392, endPoint y: 147, distance: 26.2
click at [392, 121] on div "LOB Select" at bounding box center [410, 126] width 232 height 35
drag, startPoint x: 388, startPoint y: 139, endPoint x: 367, endPoint y: 169, distance: 36.4
drag, startPoint x: 357, startPoint y: 179, endPoint x: 562, endPoint y: 140, distance: 208.9
click at [357, 179] on div "ZWB" at bounding box center [410, 179] width 219 height 10
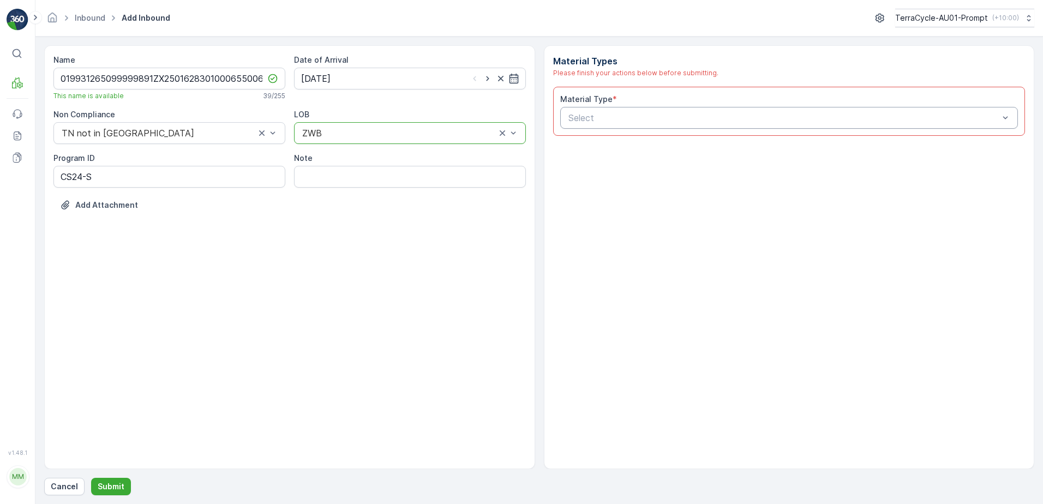
click at [632, 113] on div at bounding box center [784, 118] width 433 height 10
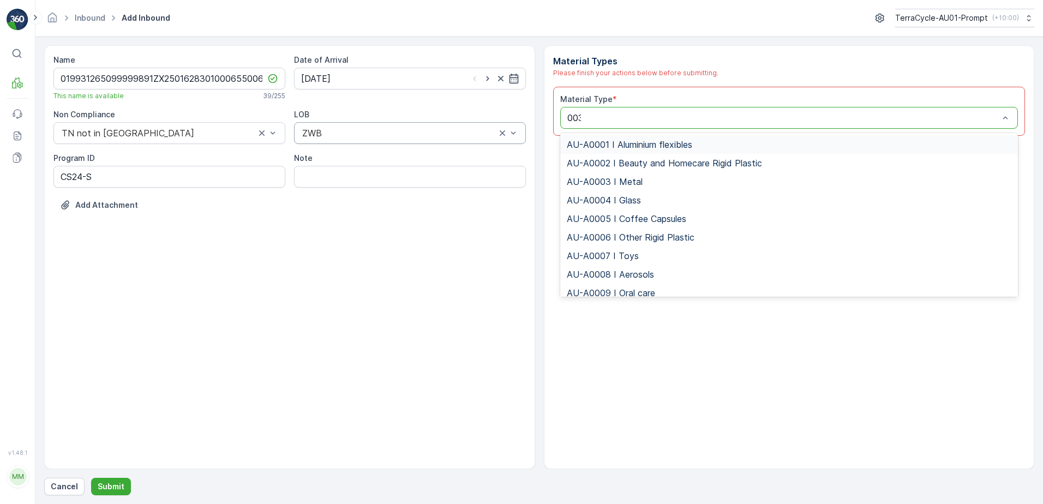
type input "0032"
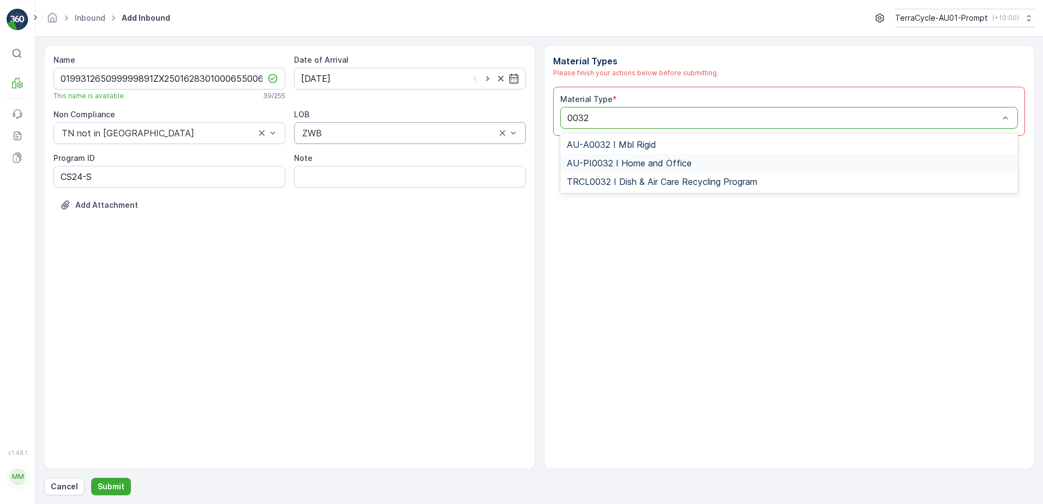
click at [692, 162] on div "AU-PI0032 I Home and Office" at bounding box center [789, 163] width 445 height 10
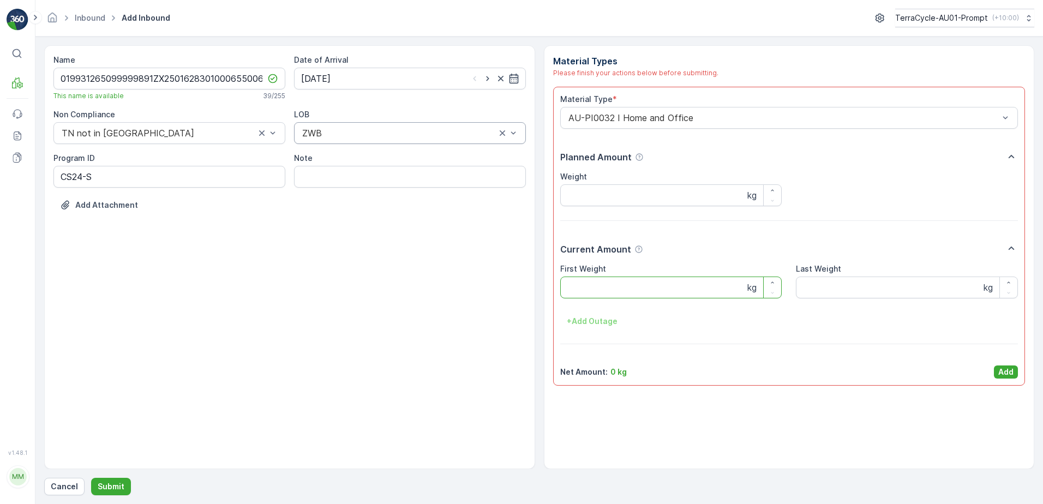
click at [668, 296] on Weight "First Weight" at bounding box center [671, 288] width 222 height 22
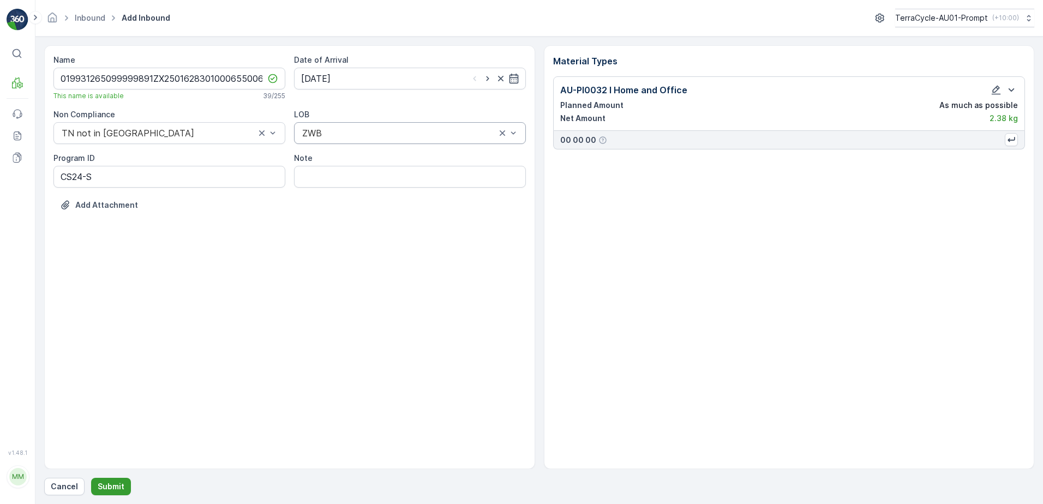
click at [116, 485] on p "Submit" at bounding box center [111, 486] width 27 height 11
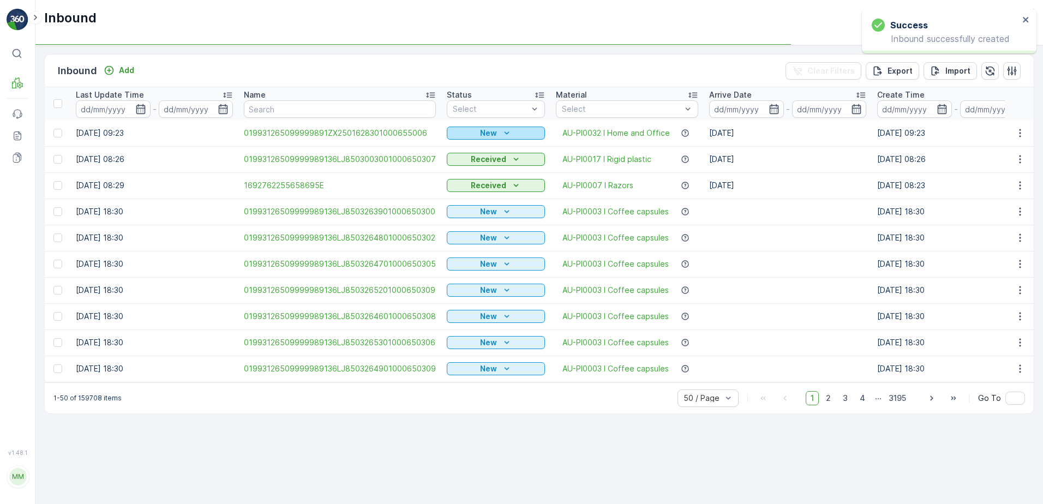
click at [506, 131] on icon "New" at bounding box center [507, 133] width 11 height 11
click at [473, 163] on span "Scanned" at bounding box center [467, 164] width 32 height 11
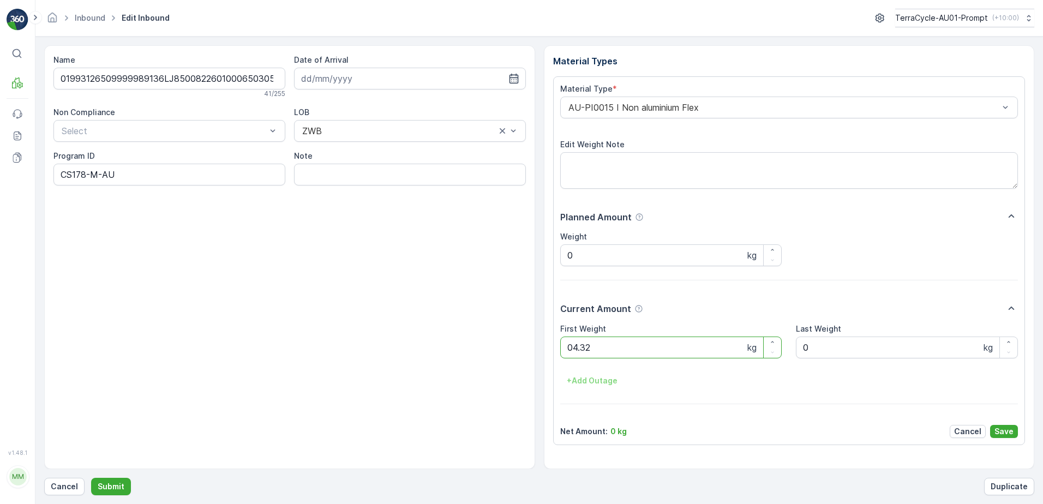
click at [91, 478] on button "Submit" at bounding box center [111, 486] width 40 height 17
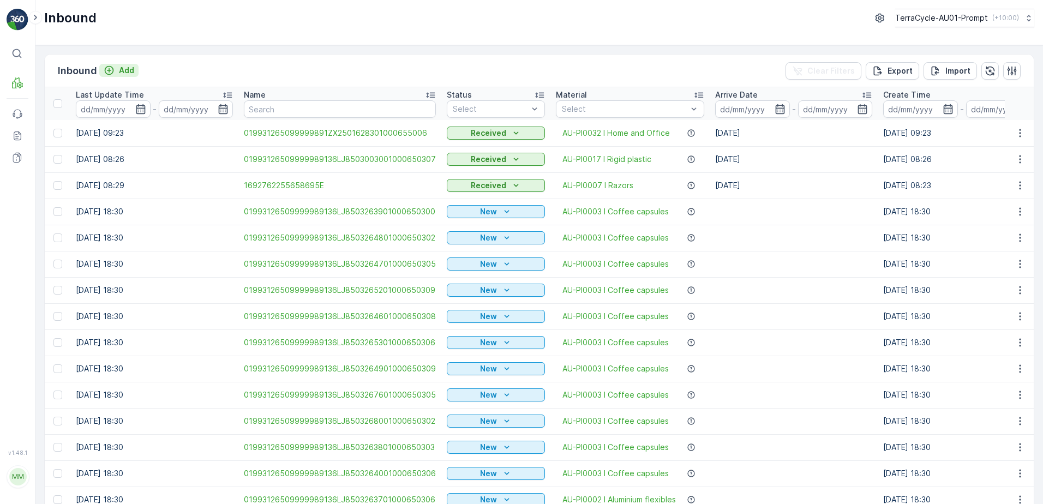
click at [128, 73] on p "Add" at bounding box center [126, 70] width 15 height 11
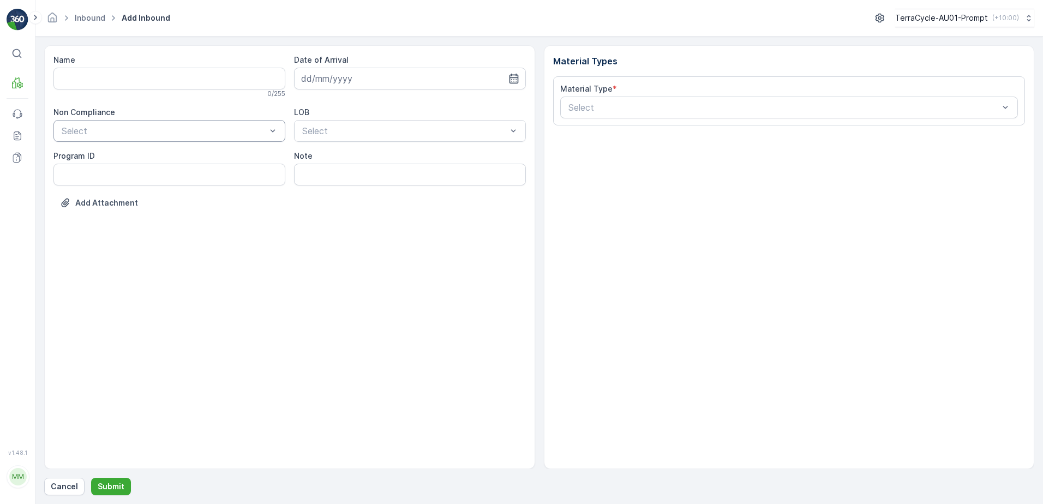
click at [211, 127] on div at bounding box center [164, 131] width 207 height 10
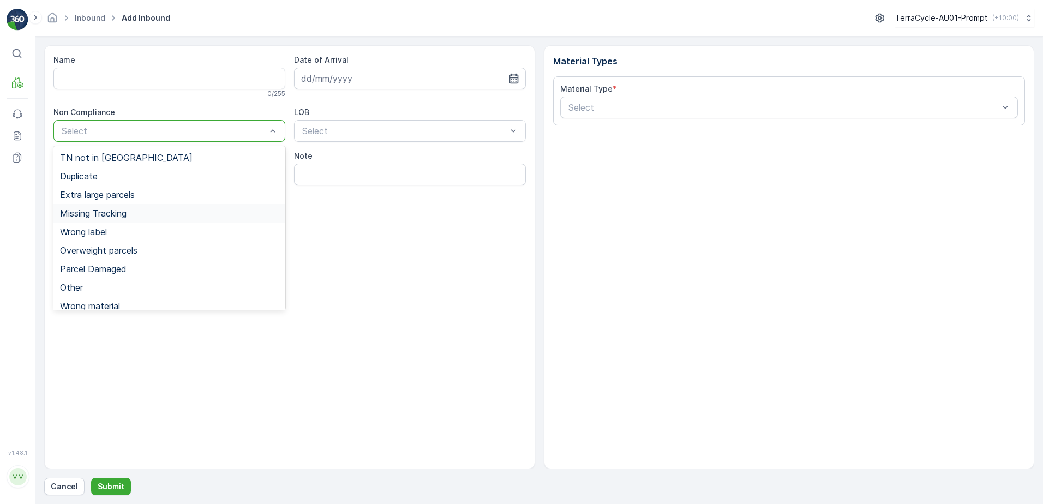
click at [144, 216] on div "Missing Tracking" at bounding box center [169, 213] width 219 height 10
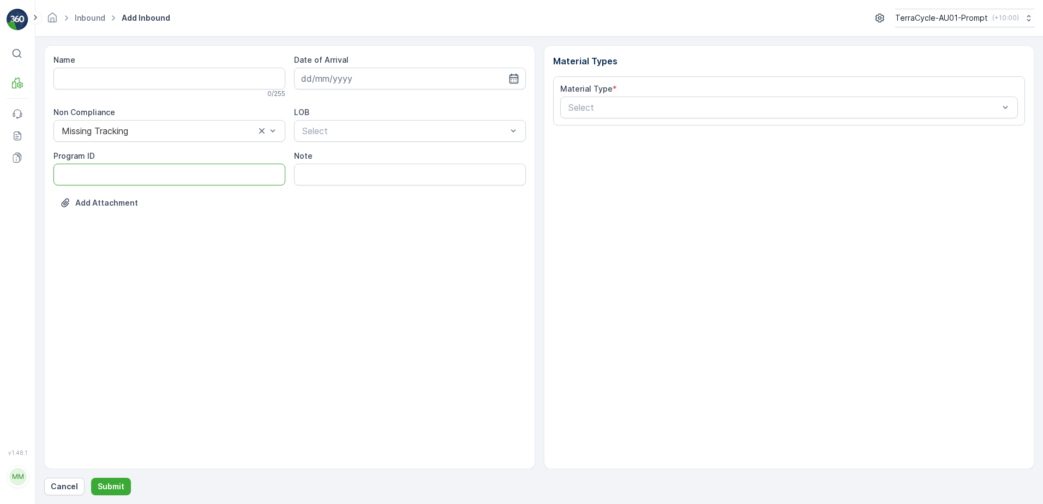
click at [76, 178] on ID "Program ID" at bounding box center [169, 175] width 232 height 22
type ID "1357"
click at [384, 82] on input at bounding box center [410, 79] width 232 height 22
click at [411, 191] on div "15" at bounding box center [410, 191] width 17 height 17
type input "[DATE]"
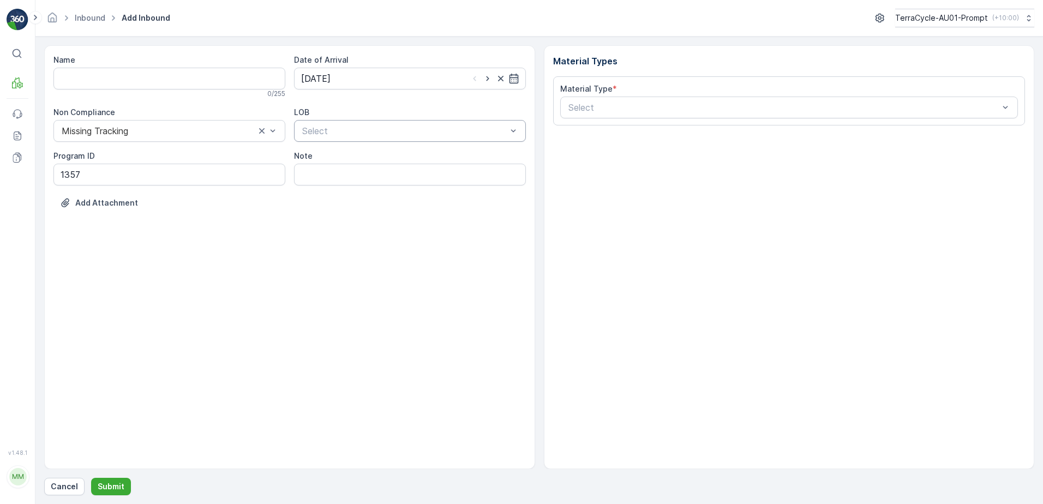
click at [421, 128] on div at bounding box center [404, 131] width 207 height 10
click at [380, 160] on div "NRP" at bounding box center [410, 158] width 219 height 10
click at [580, 108] on div at bounding box center [784, 108] width 433 height 10
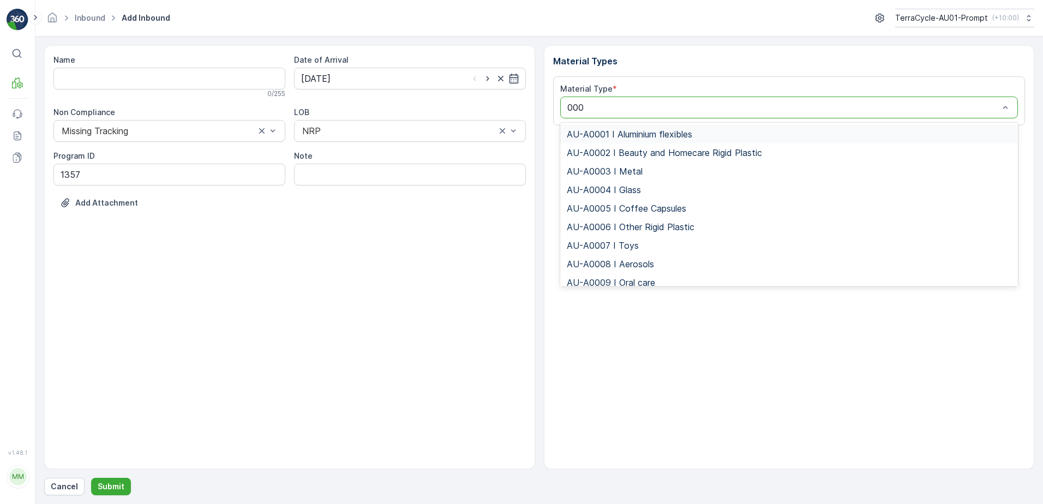
type input "0008"
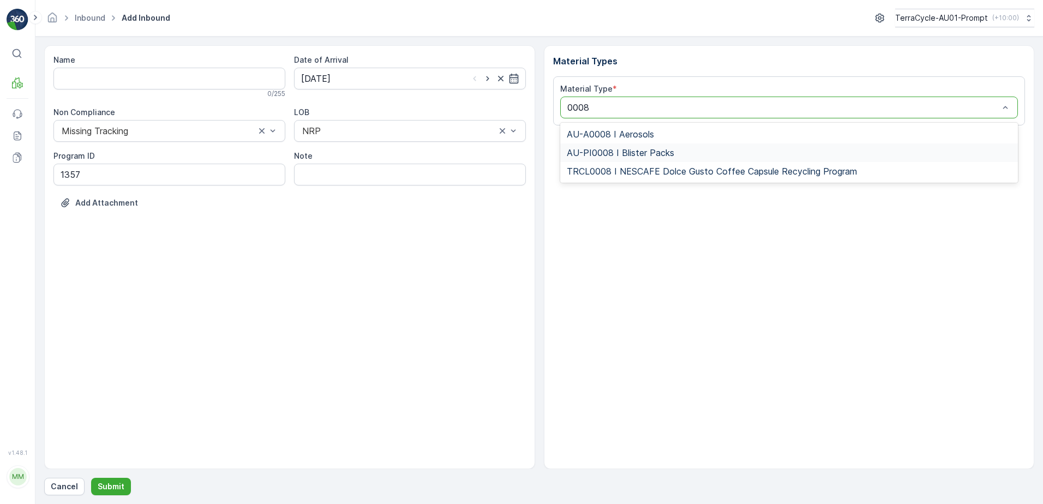
click at [660, 152] on span "AU-PI0008 I Blister Packs" at bounding box center [621, 153] width 108 height 10
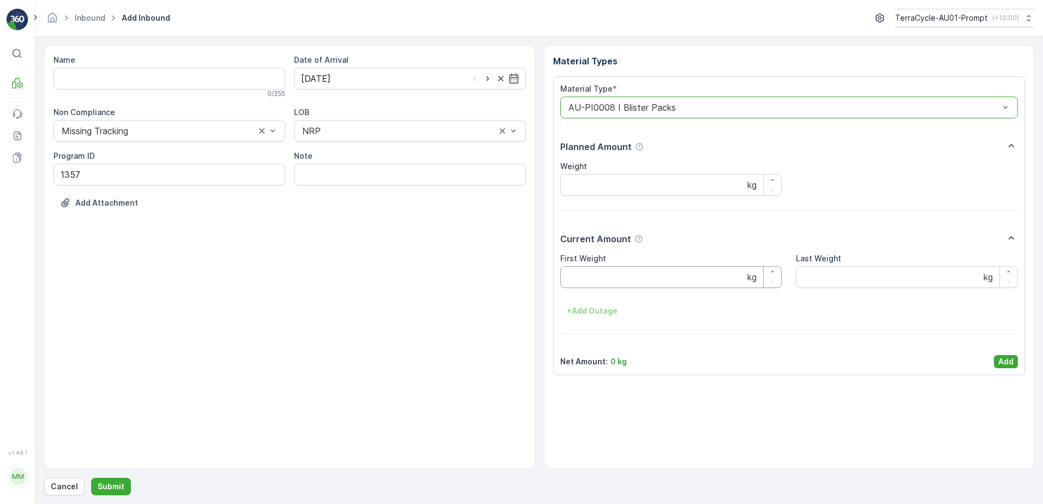
click at [617, 266] on Weight "First Weight" at bounding box center [671, 277] width 222 height 22
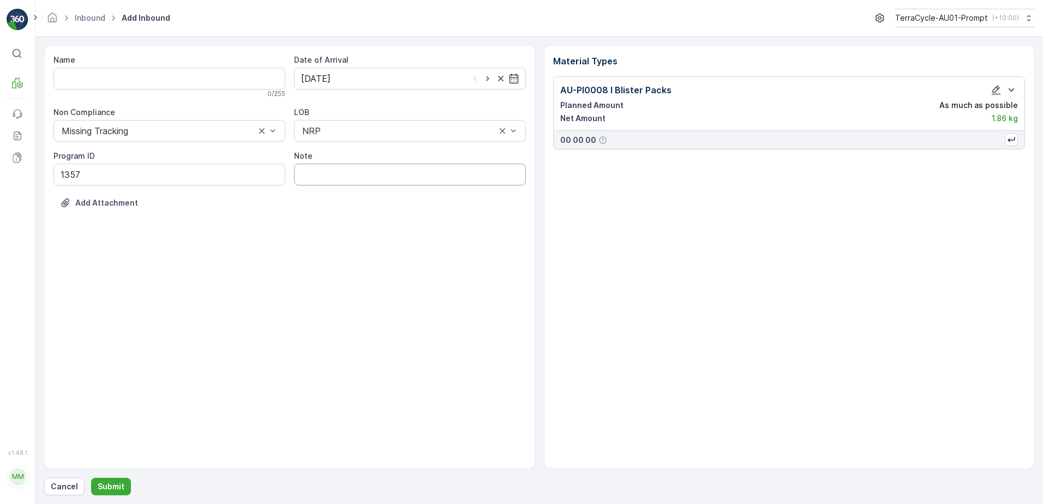
click at [364, 179] on input "Note" at bounding box center [410, 175] width 232 height 22
type input "PHOTO ATTACHED IN MEDIA FILE"
click at [116, 483] on p "Submit" at bounding box center [111, 486] width 27 height 11
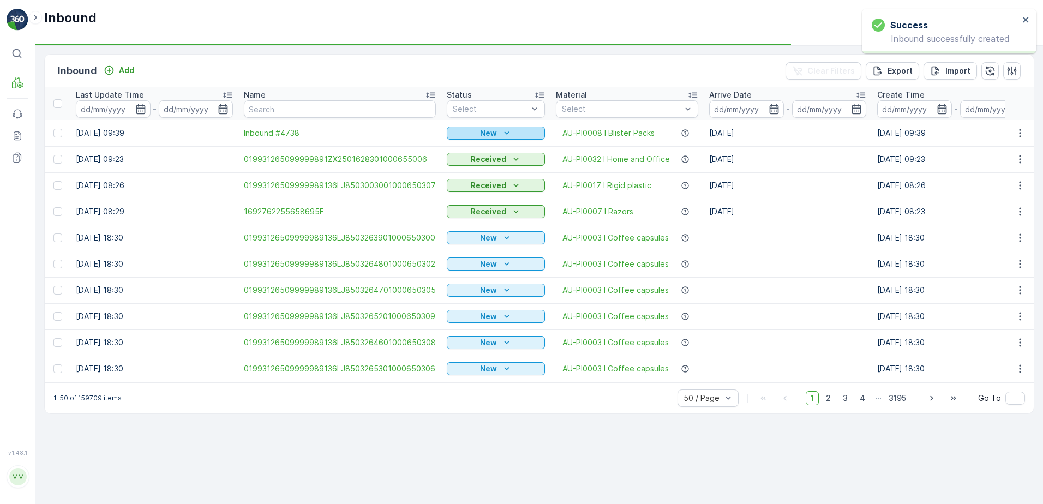
click at [502, 132] on icon "New" at bounding box center [507, 133] width 11 height 11
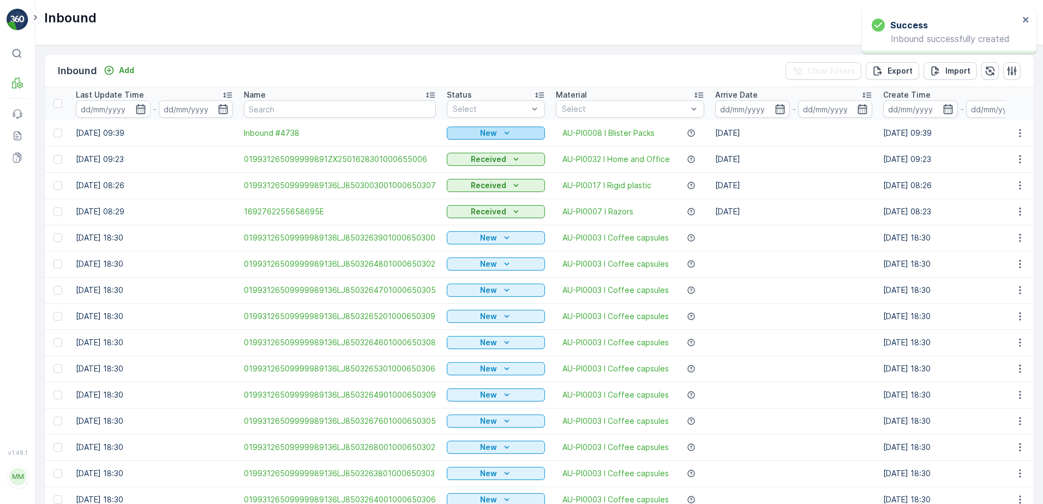
click at [498, 133] on div "New" at bounding box center [495, 133] width 89 height 11
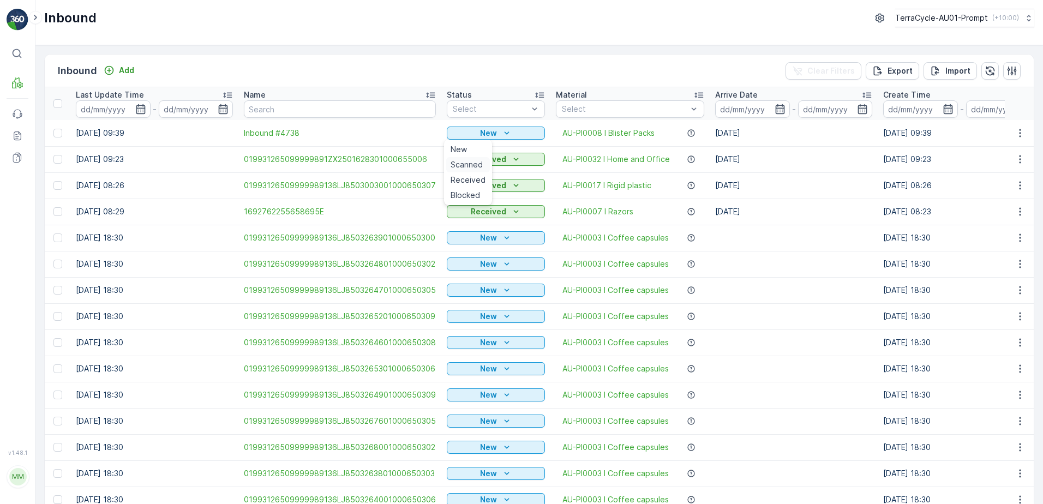
click at [472, 166] on span "Scanned" at bounding box center [467, 164] width 32 height 11
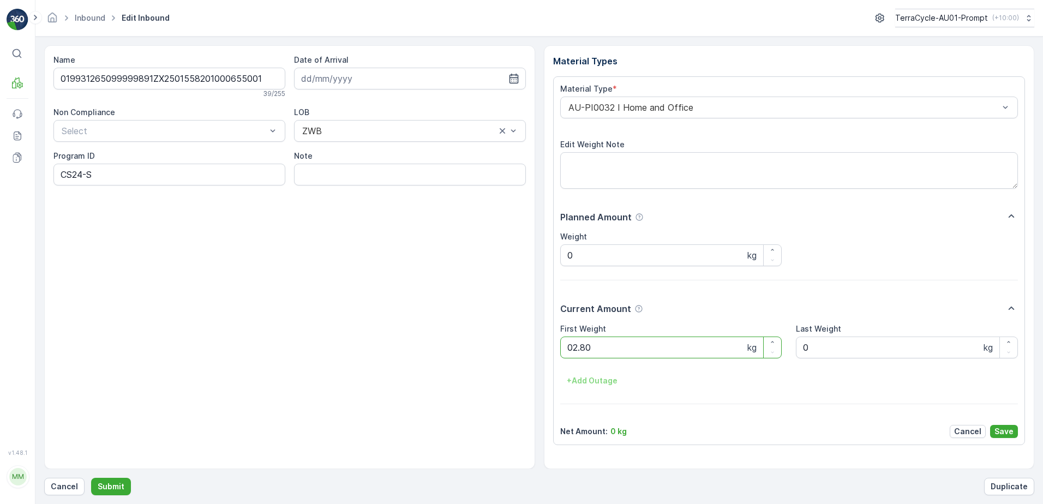
click at [91, 478] on button "Submit" at bounding box center [111, 486] width 40 height 17
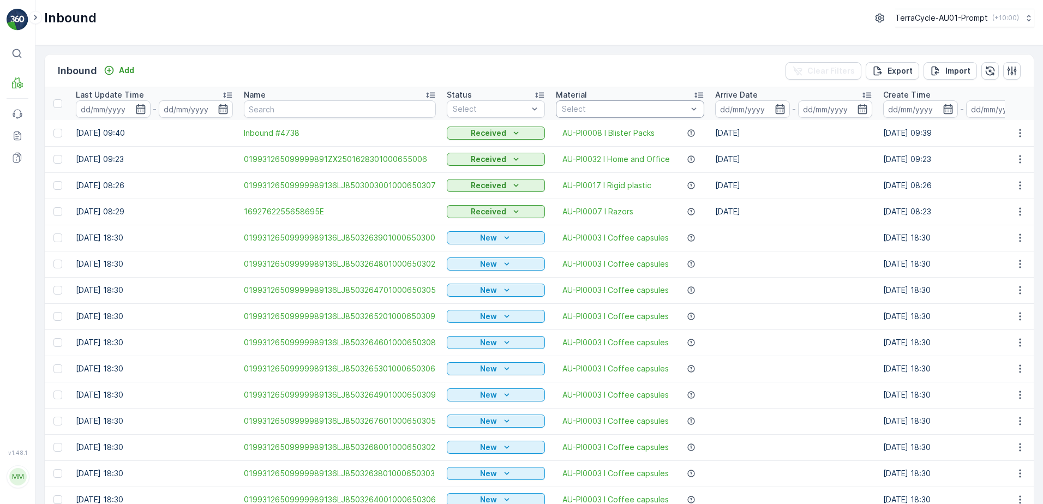
click at [581, 110] on div at bounding box center [625, 109] width 128 height 9
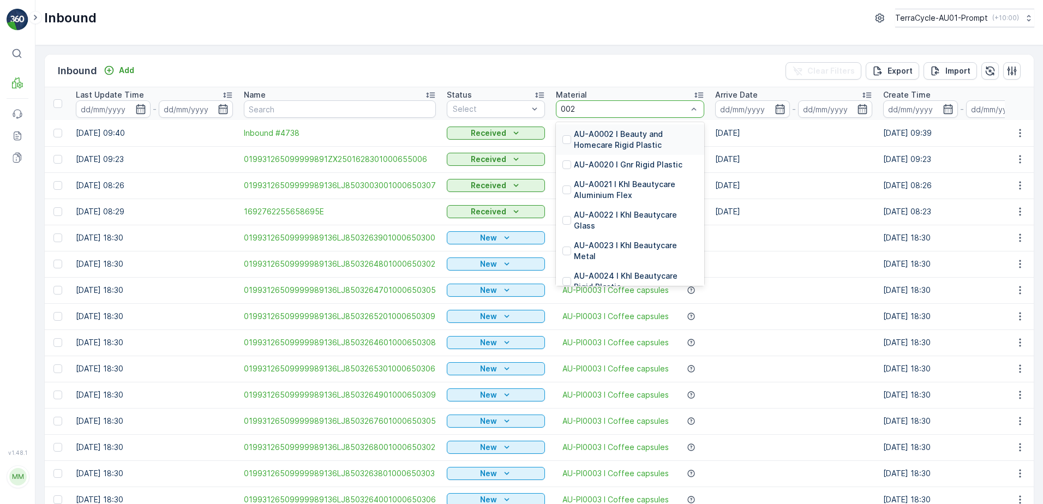
type input "0020"
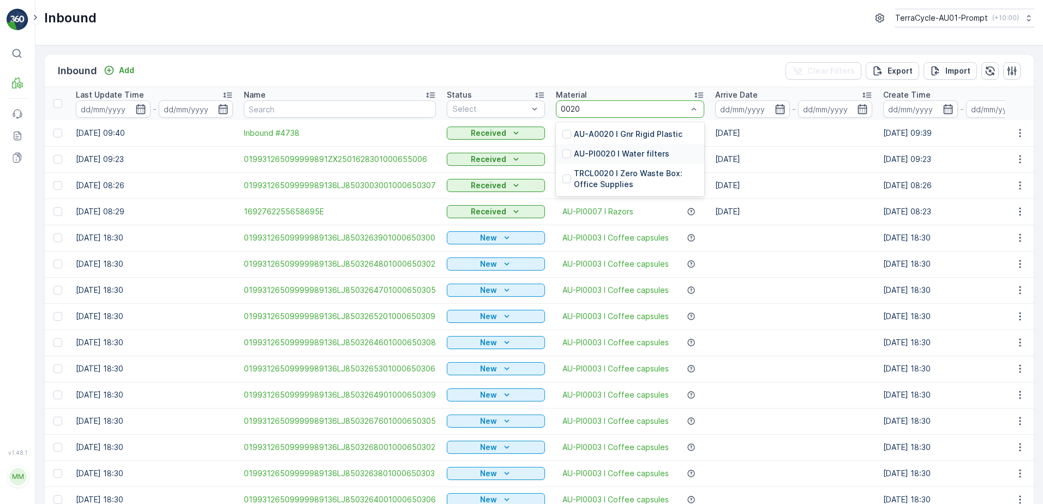
click at [619, 153] on p "AU-PI0020 I Water filters" at bounding box center [622, 153] width 96 height 11
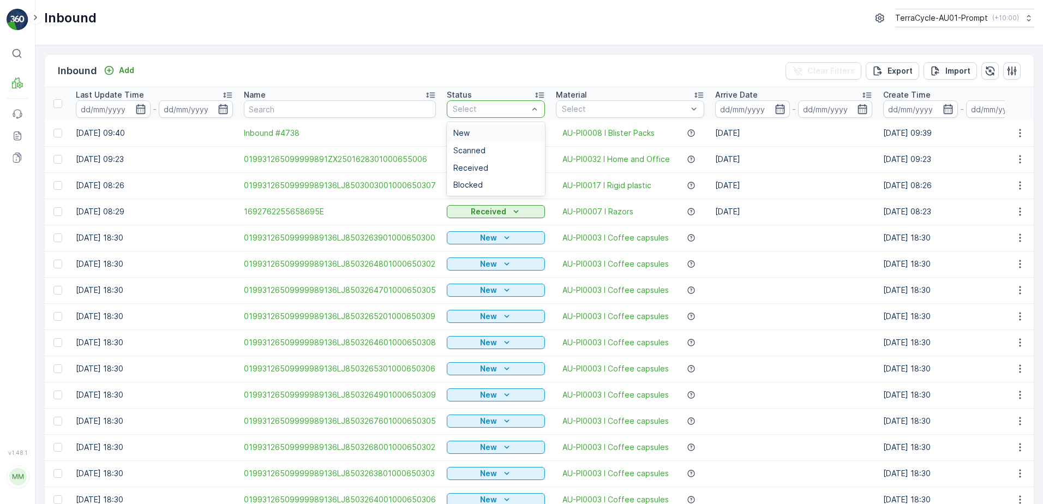
click at [497, 105] on div at bounding box center [490, 109] width 77 height 9
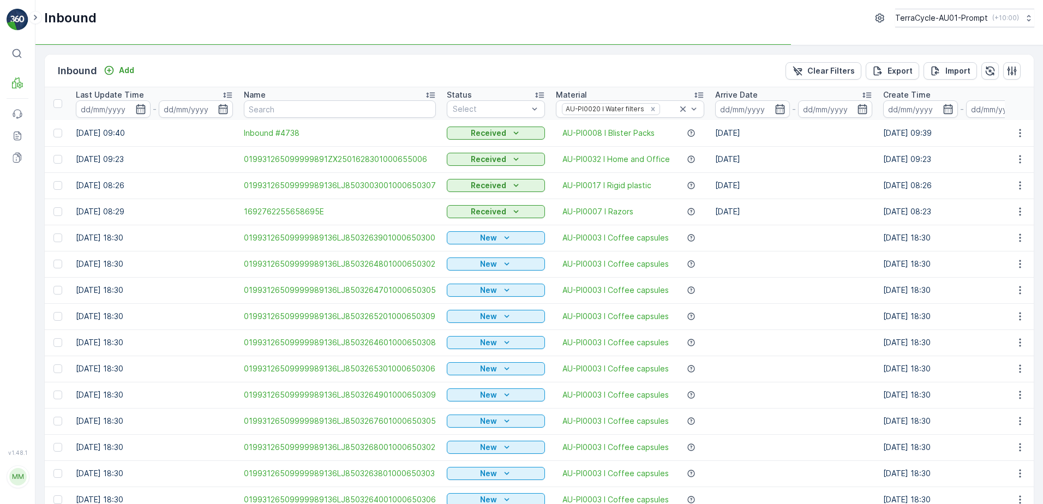
drag, startPoint x: 474, startPoint y: 150, endPoint x: 480, endPoint y: 146, distance: 7.6
click at [476, 148] on td "Received" at bounding box center [495, 159] width 109 height 26
click at [483, 111] on div at bounding box center [490, 109] width 77 height 9
click at [471, 144] on div "Scanned" at bounding box center [496, 150] width 98 height 17
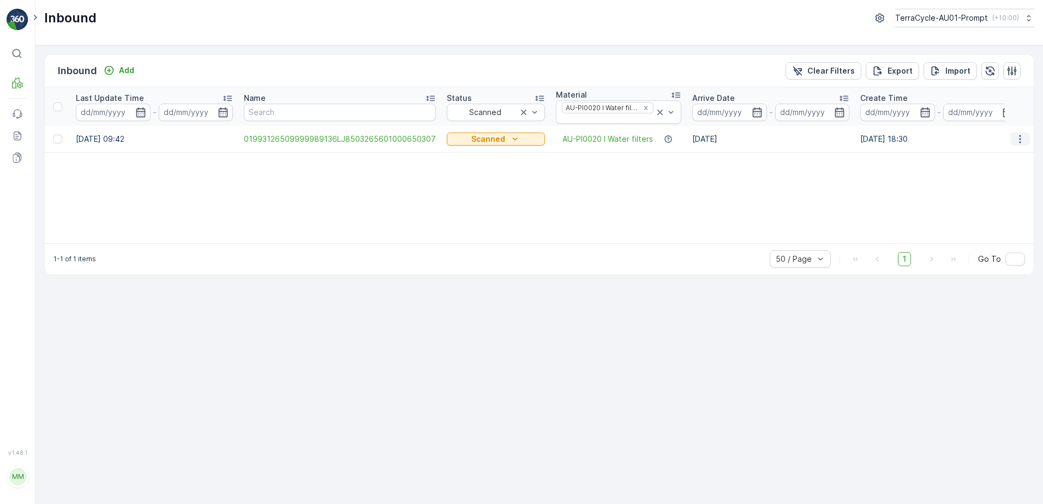
click at [1017, 136] on icon "button" at bounding box center [1020, 139] width 11 height 11
click at [981, 212] on span "Print QR" at bounding box center [977, 216] width 30 height 11
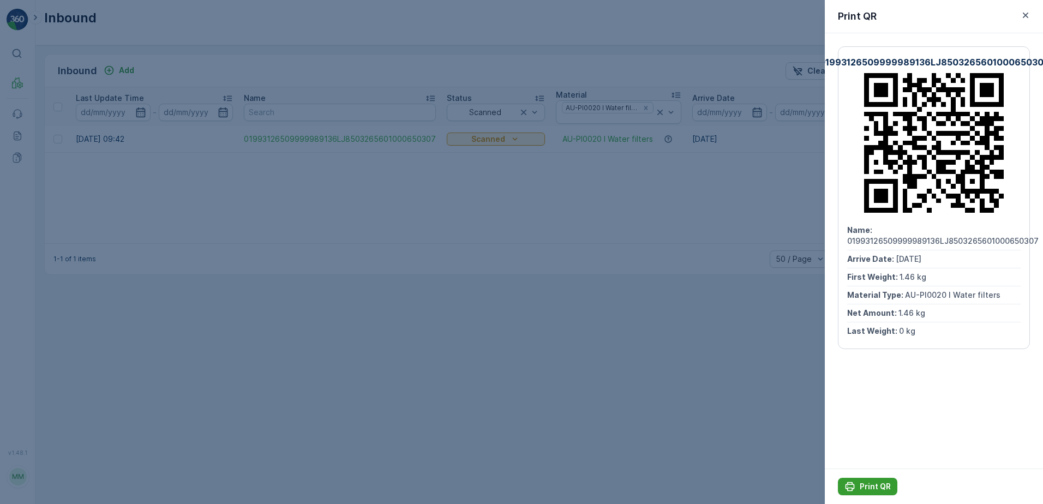
click at [875, 488] on p "Print QR" at bounding box center [875, 486] width 31 height 11
click at [1027, 16] on icon "button" at bounding box center [1025, 15] width 5 height 5
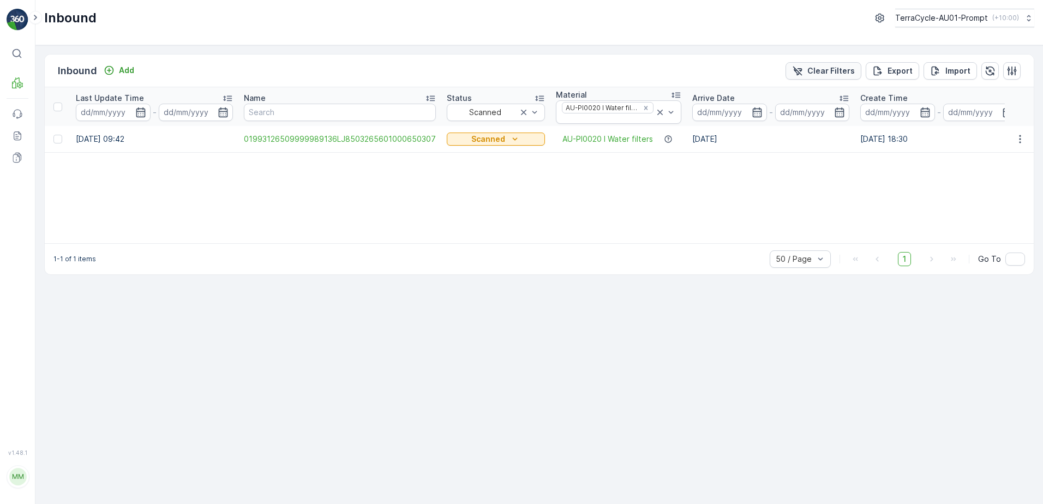
click at [839, 68] on p "Clear Filters" at bounding box center [831, 70] width 47 height 11
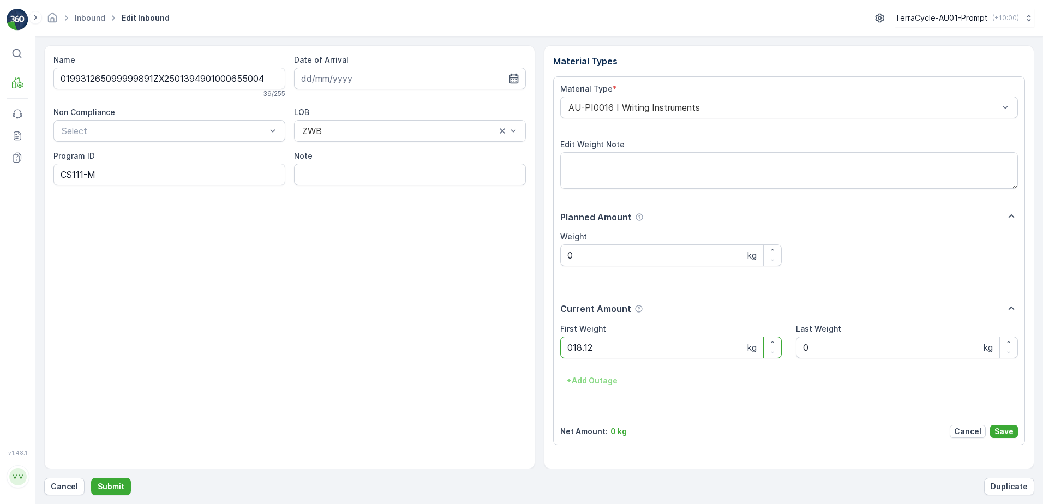
click at [91, 478] on button "Submit" at bounding box center [111, 486] width 40 height 17
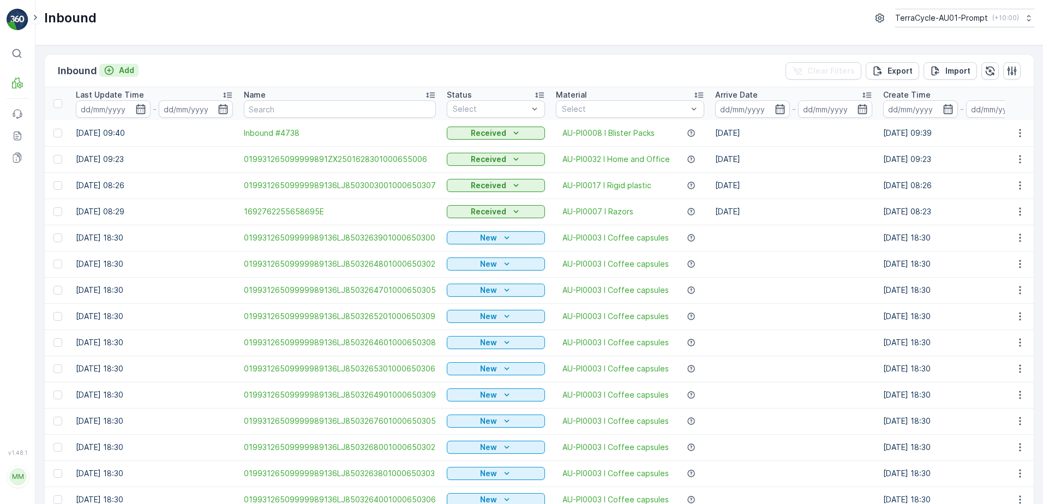
click at [127, 70] on p "Add" at bounding box center [126, 70] width 15 height 11
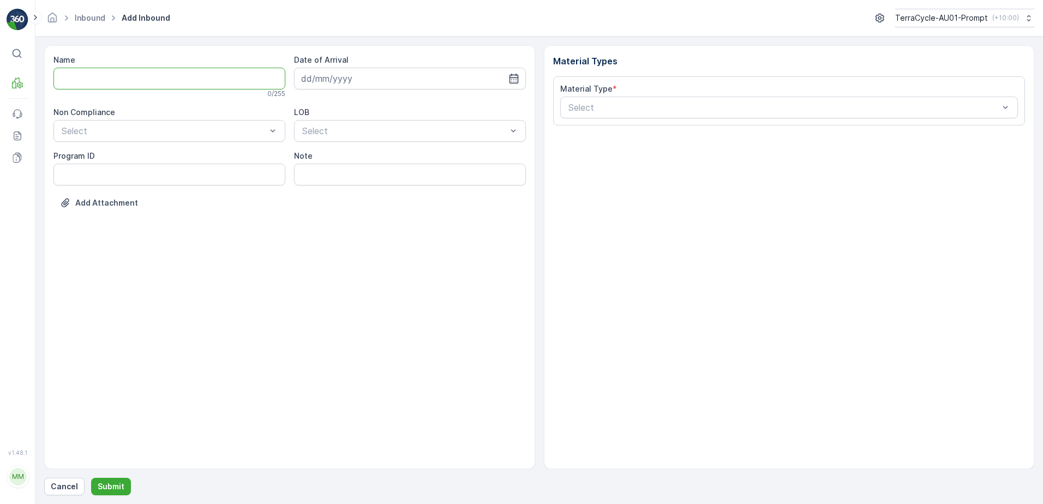
click at [119, 80] on input "Name" at bounding box center [169, 79] width 232 height 22
click at [91, 478] on button "Submit" at bounding box center [111, 486] width 40 height 17
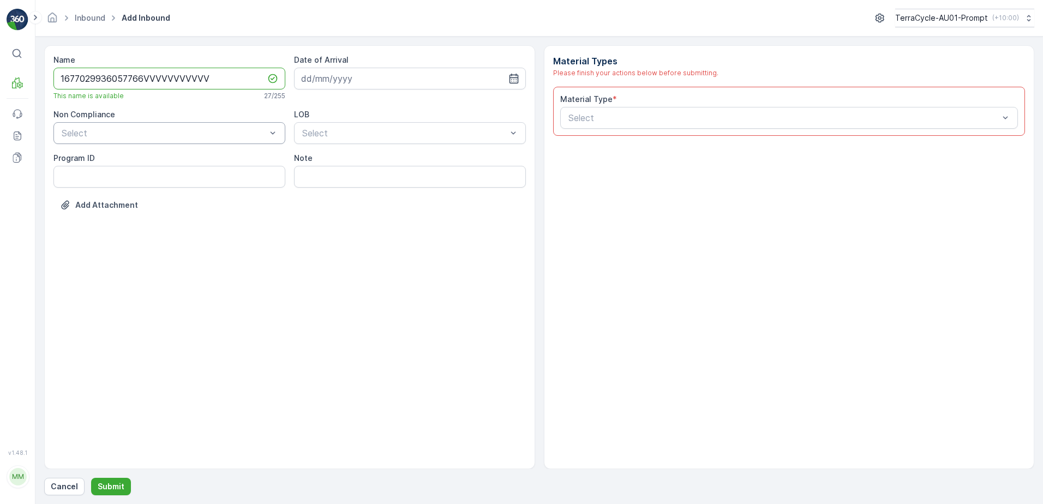
type input "1677029936057766VVVVVVVVVVV"
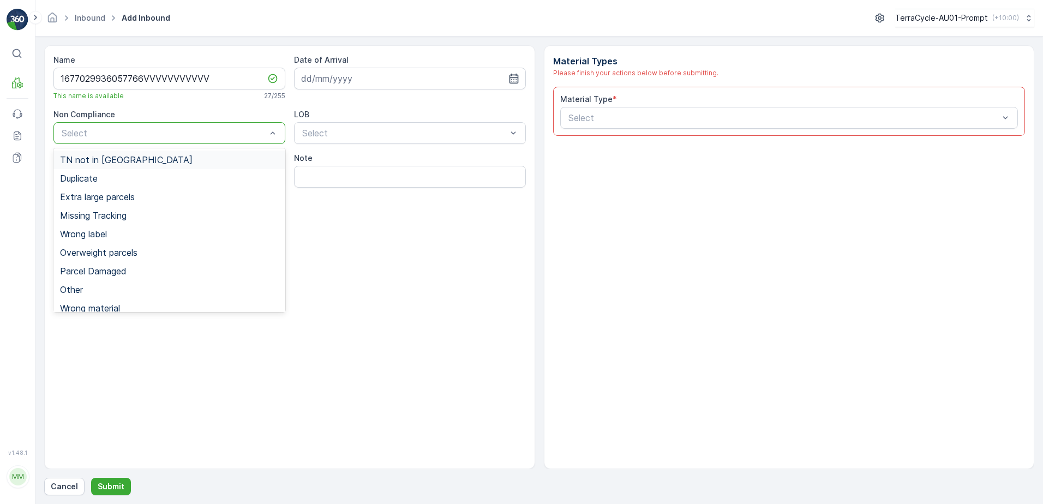
drag, startPoint x: 125, startPoint y: 138, endPoint x: 117, endPoint y: 142, distance: 9.5
click at [126, 137] on div at bounding box center [164, 133] width 207 height 10
click at [79, 181] on span "Duplicate" at bounding box center [79, 179] width 38 height 10
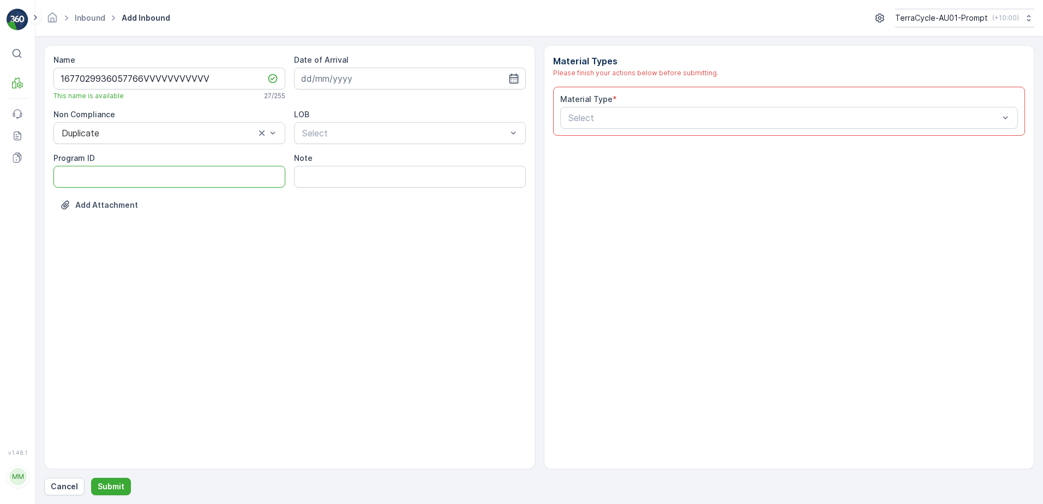
click at [84, 181] on ID "Program ID" at bounding box center [169, 177] width 232 height 22
type ID "1356"
click at [379, 68] on input at bounding box center [410, 79] width 232 height 22
click at [415, 195] on div "15" at bounding box center [410, 191] width 17 height 17
type input "[DATE]"
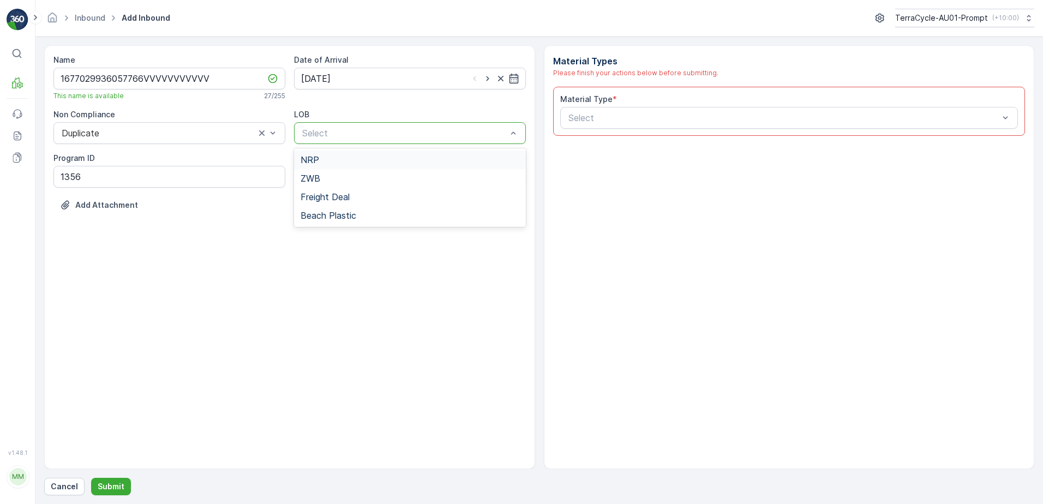
click at [421, 137] on div at bounding box center [404, 133] width 207 height 10
click at [401, 161] on div "NRP" at bounding box center [410, 160] width 219 height 10
click at [600, 115] on div at bounding box center [784, 118] width 433 height 10
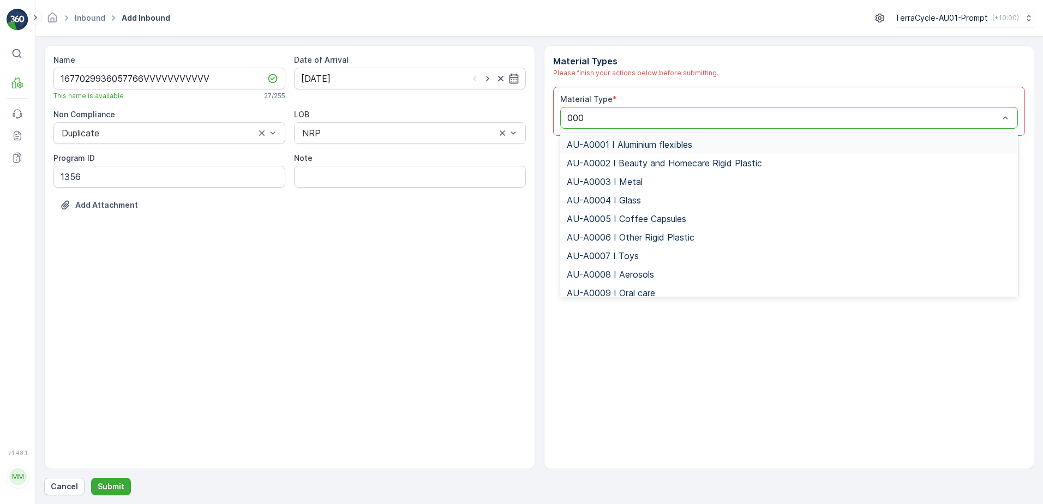
type input "0008"
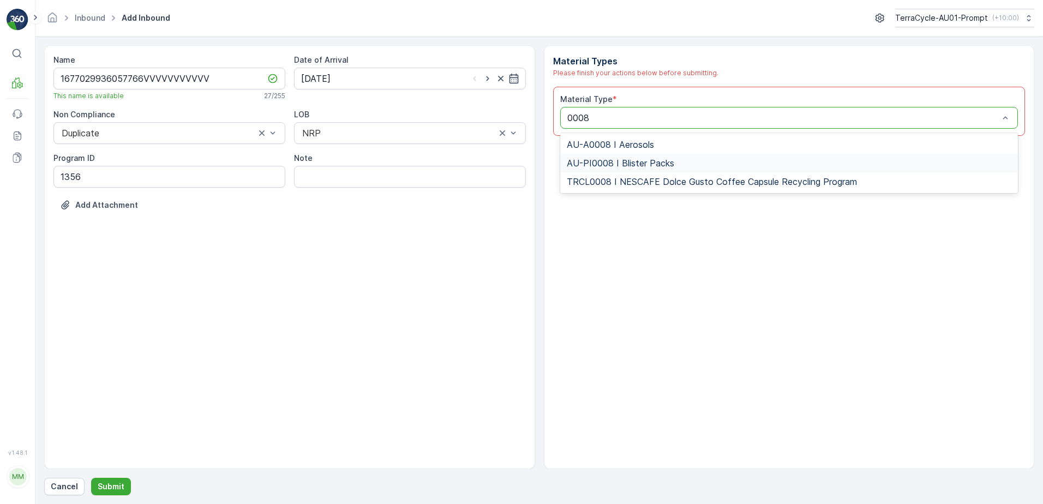
click at [659, 164] on span "AU-PI0008 I Blister Packs" at bounding box center [621, 163] width 108 height 10
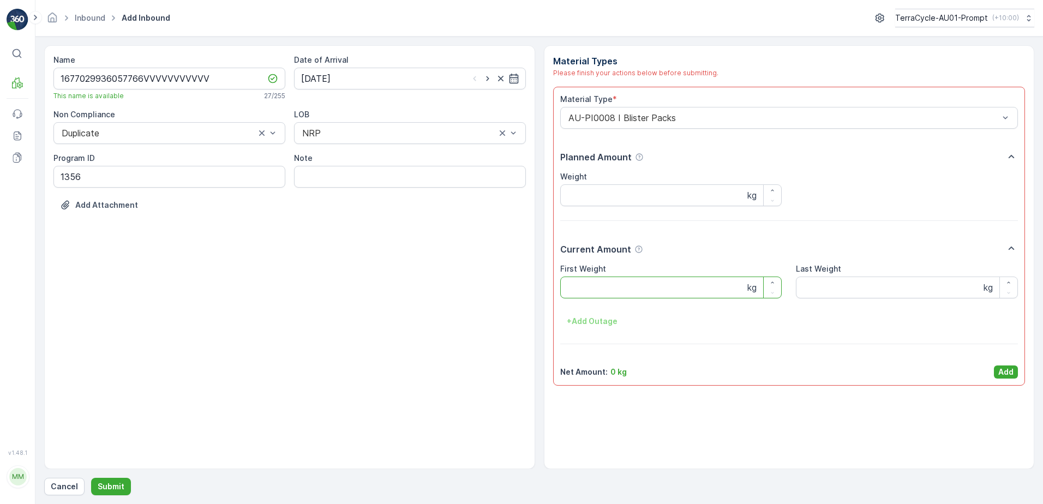
click at [594, 289] on Weight "First Weight" at bounding box center [671, 288] width 222 height 22
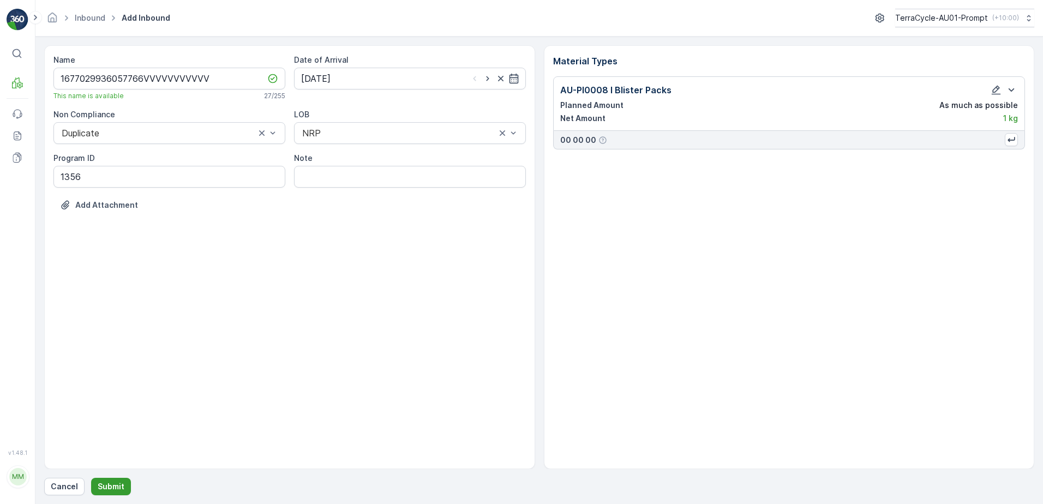
click at [112, 486] on p "Submit" at bounding box center [111, 486] width 27 height 11
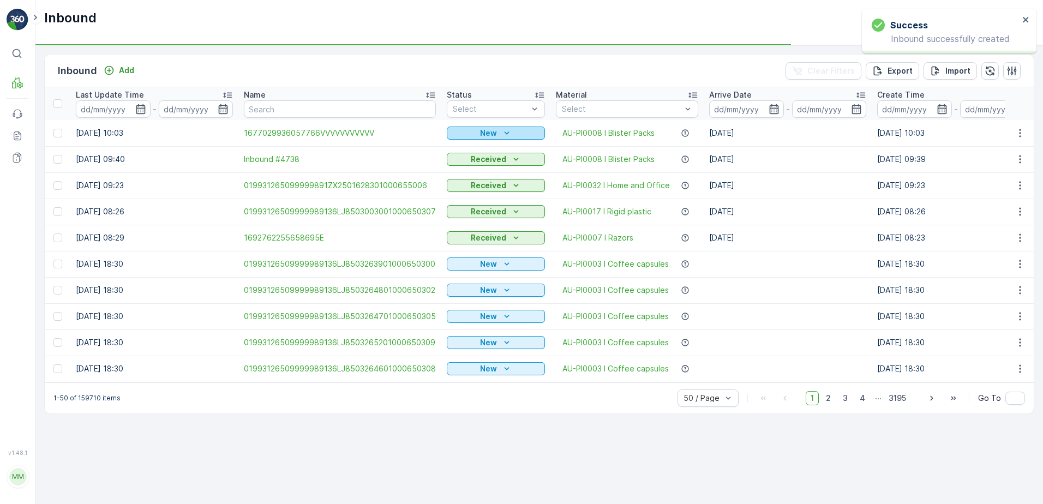
click at [498, 127] on button "New" at bounding box center [496, 133] width 98 height 13
click at [467, 164] on span "Scanned" at bounding box center [467, 164] width 32 height 11
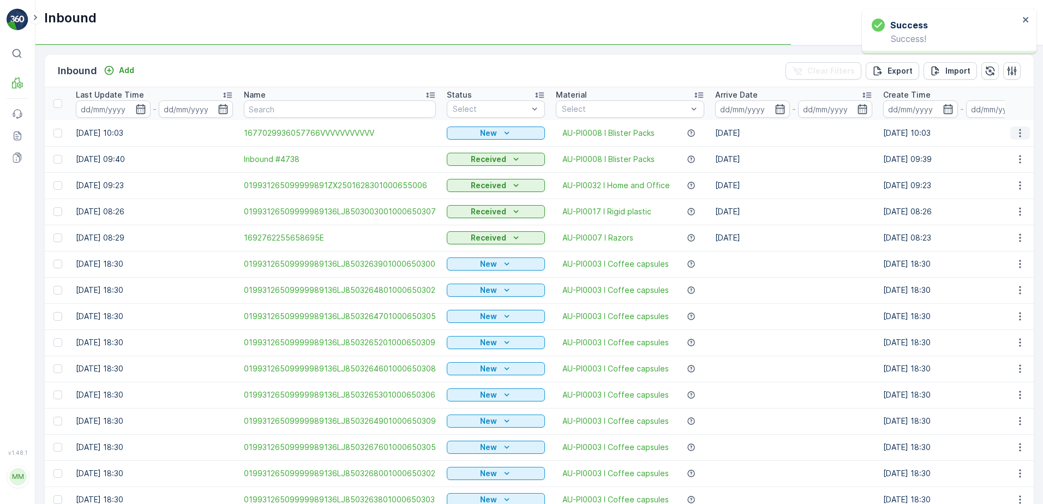
click at [1015, 131] on icon "button" at bounding box center [1020, 133] width 11 height 11
click at [980, 211] on span "Print QR" at bounding box center [977, 210] width 30 height 11
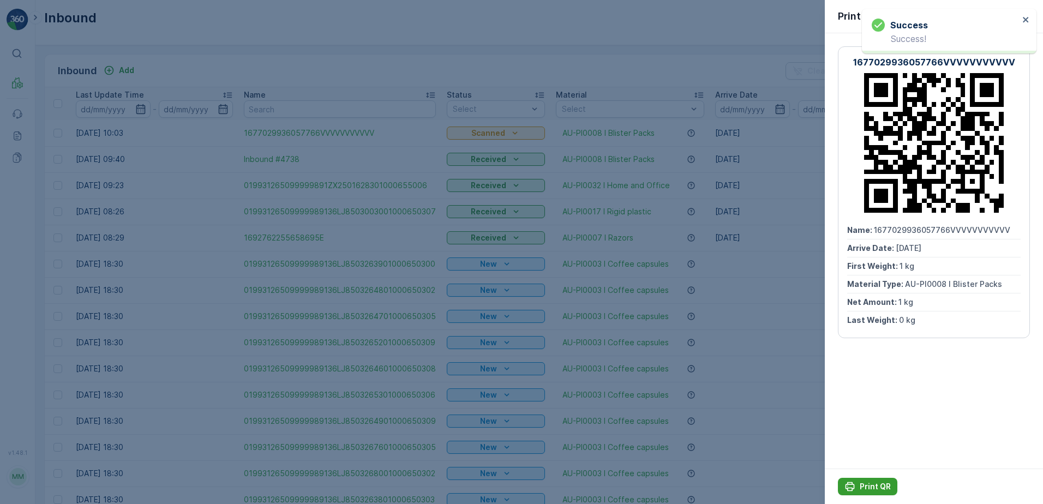
click at [868, 487] on p "Print QR" at bounding box center [875, 486] width 31 height 11
click at [1024, 14] on icon "button" at bounding box center [1025, 15] width 5 height 5
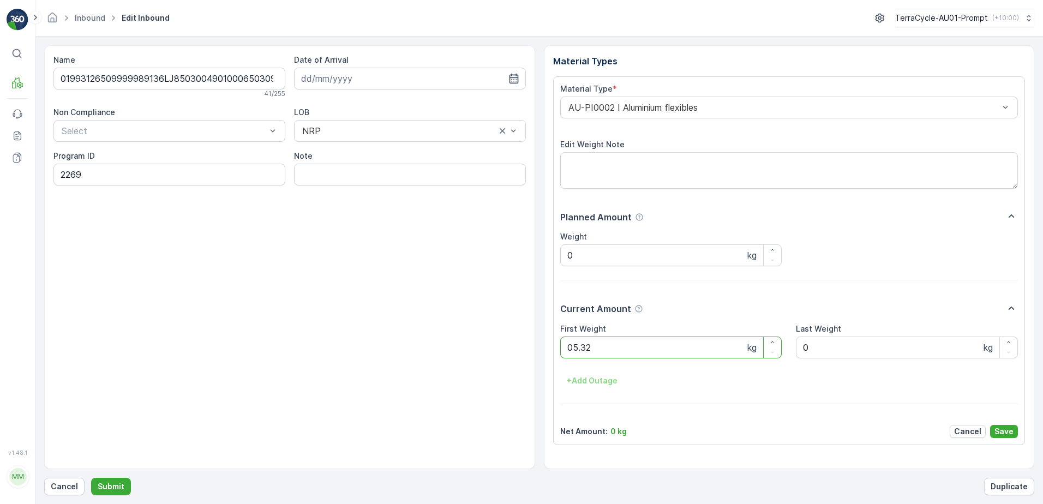
click at [91, 478] on button "Submit" at bounding box center [111, 486] width 40 height 17
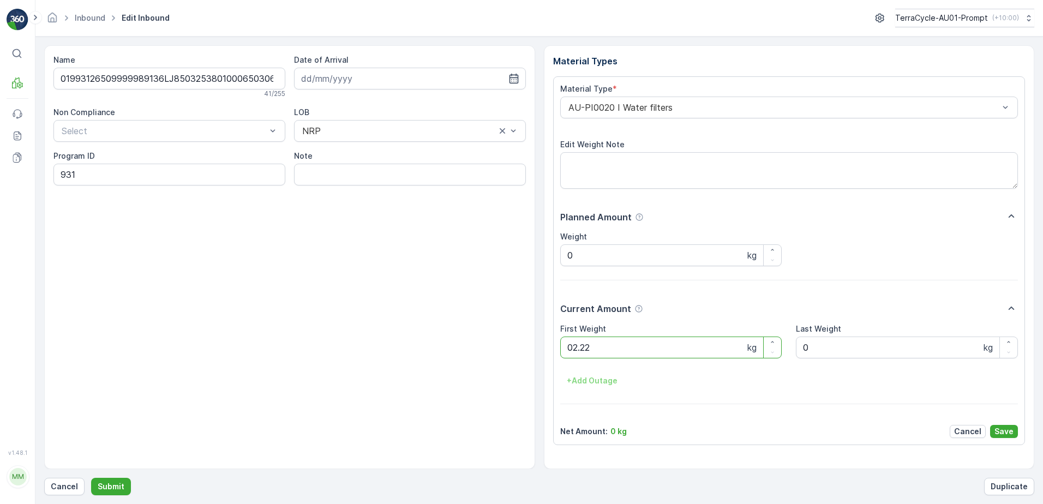
click at [91, 478] on button "Submit" at bounding box center [111, 486] width 40 height 17
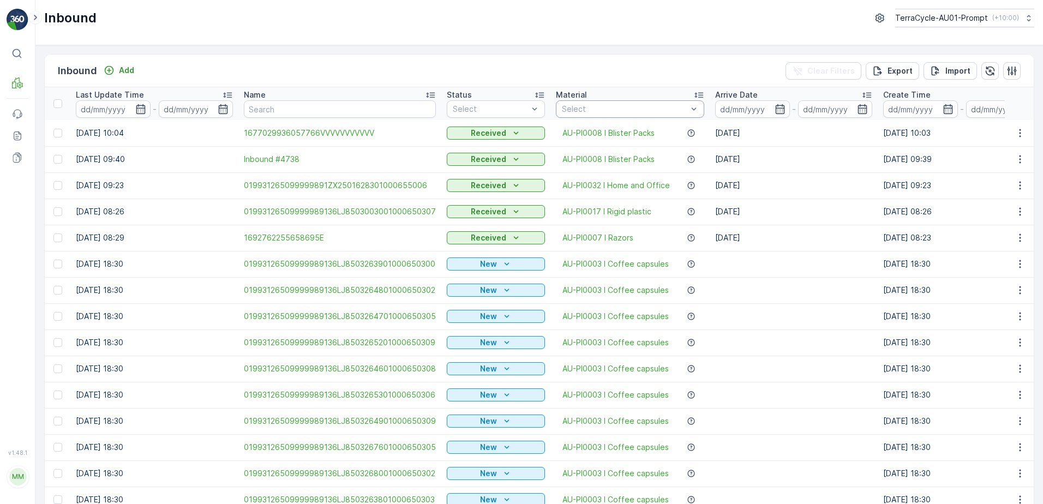
click at [592, 111] on div at bounding box center [625, 109] width 128 height 9
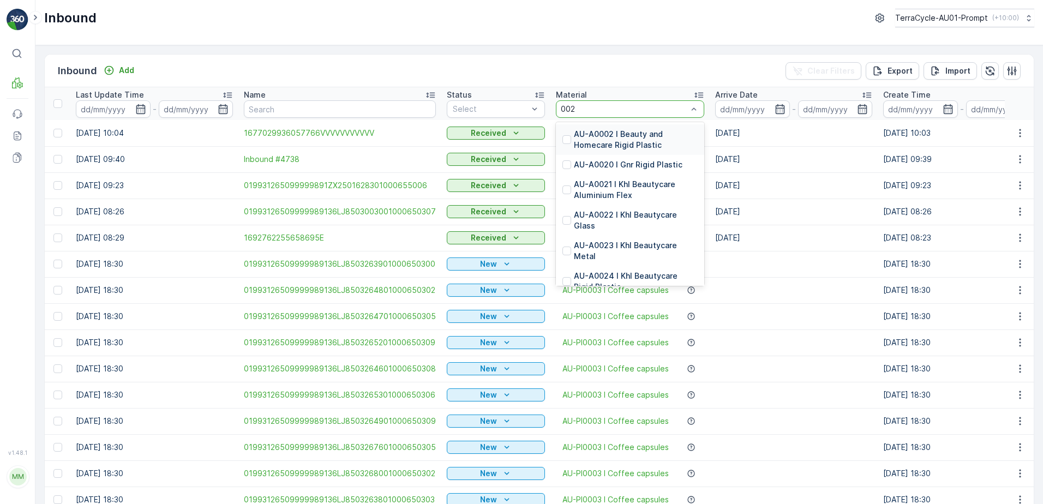
type input "0020"
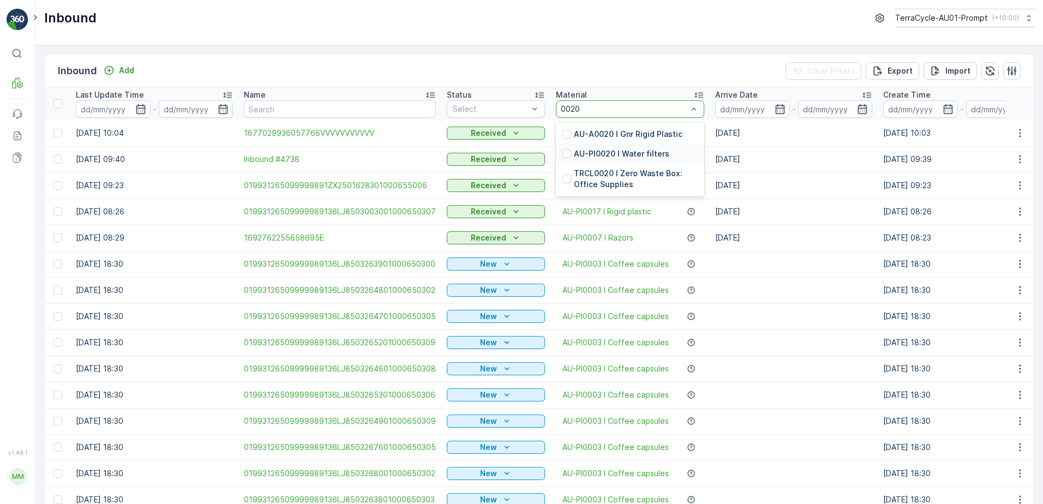
click at [654, 152] on p "AU-PI0020 I Water filters" at bounding box center [622, 153] width 96 height 11
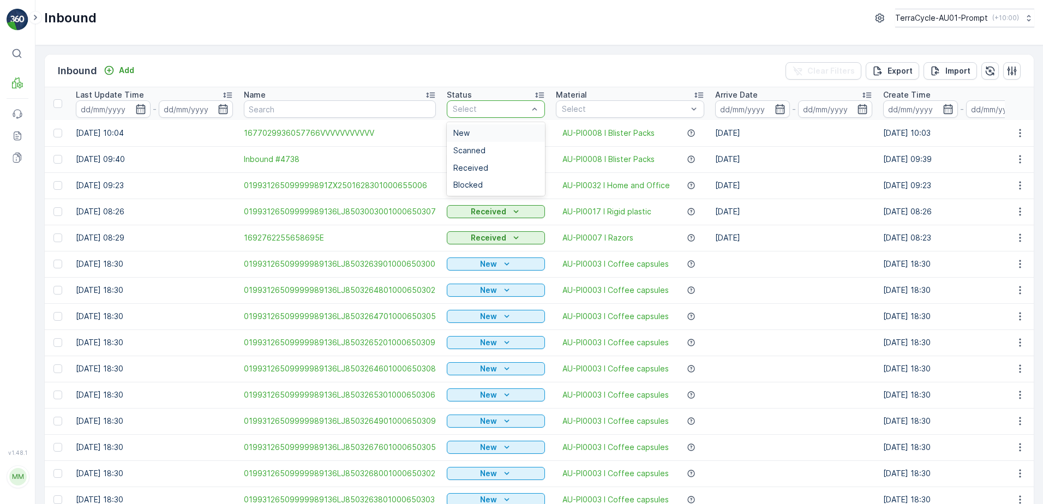
click at [467, 106] on div at bounding box center [490, 109] width 77 height 9
click at [461, 148] on td "Received" at bounding box center [495, 159] width 109 height 26
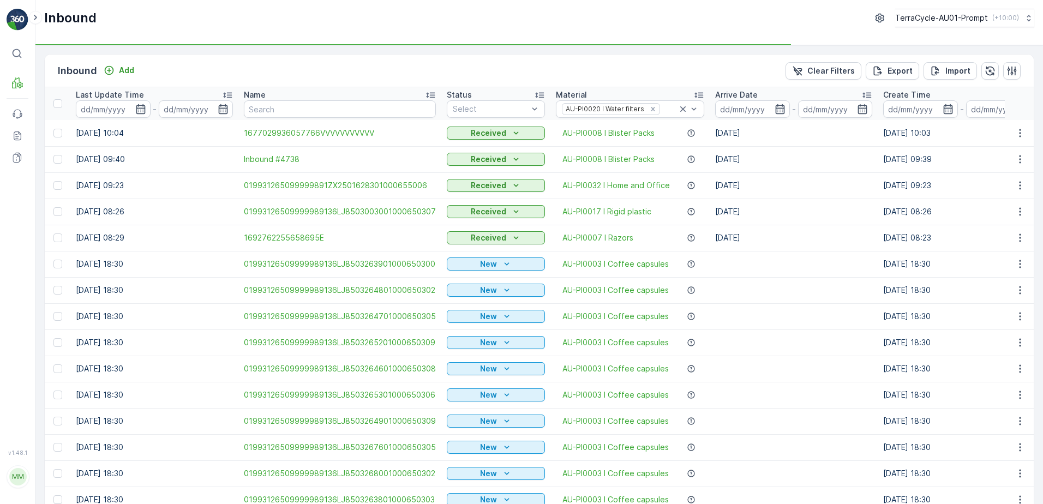
click at [499, 113] on div at bounding box center [490, 109] width 77 height 9
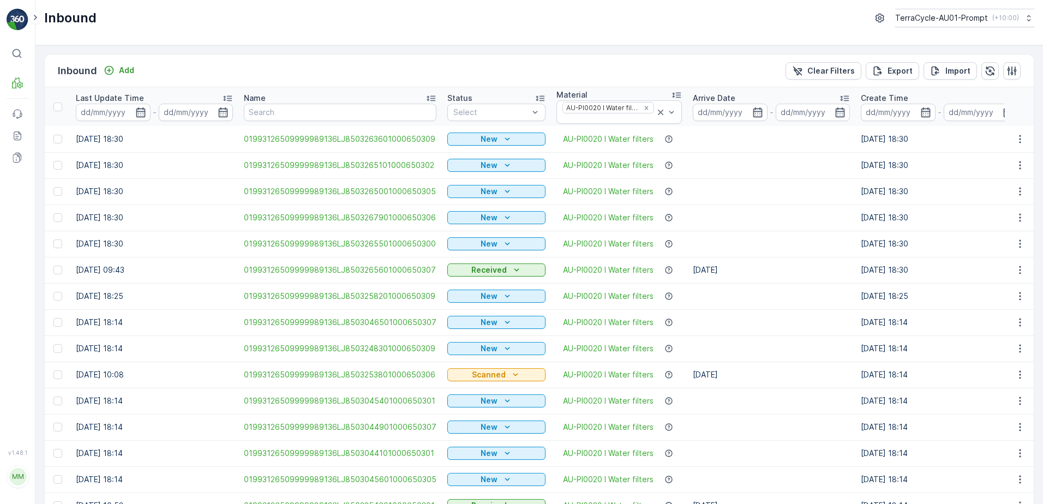
drag, startPoint x: 462, startPoint y: 156, endPoint x: 492, endPoint y: 156, distance: 30.6
click at [463, 156] on td "New" at bounding box center [496, 165] width 109 height 26
click at [479, 116] on div at bounding box center [490, 112] width 77 height 9
click at [467, 154] on span "Scanned" at bounding box center [470, 153] width 32 height 9
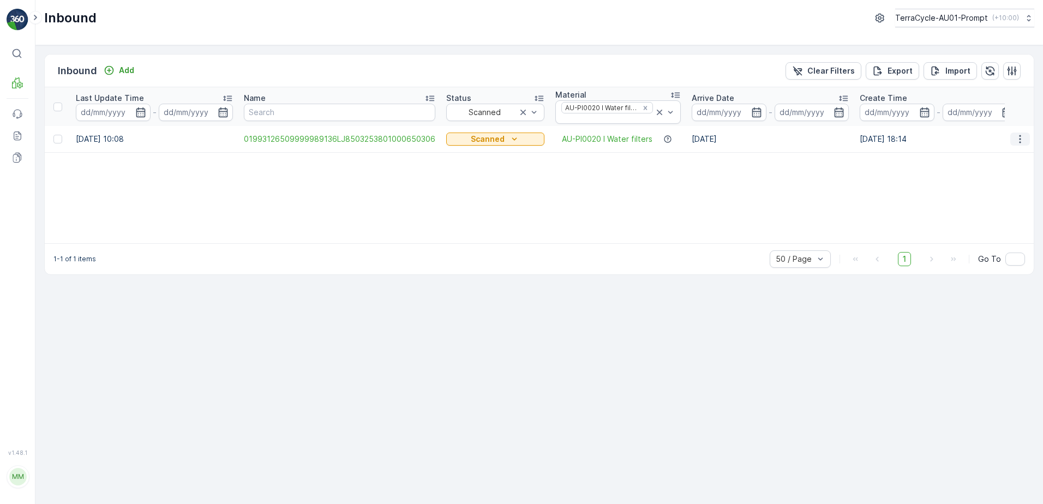
click at [1017, 140] on icon "button" at bounding box center [1020, 139] width 11 height 11
click at [977, 217] on span "Print QR" at bounding box center [977, 216] width 30 height 11
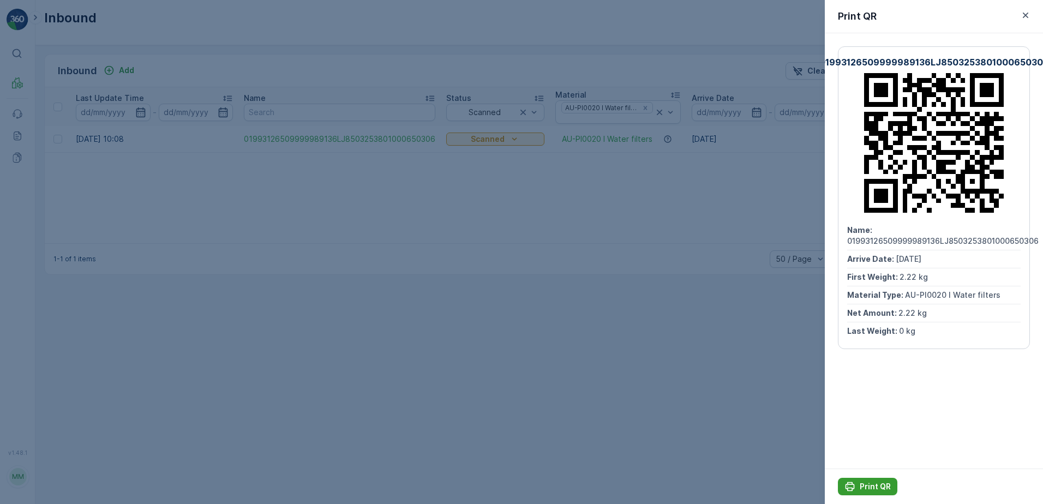
click at [867, 491] on p "Print QR" at bounding box center [875, 486] width 31 height 11
click at [1025, 16] on icon "button" at bounding box center [1025, 15] width 5 height 5
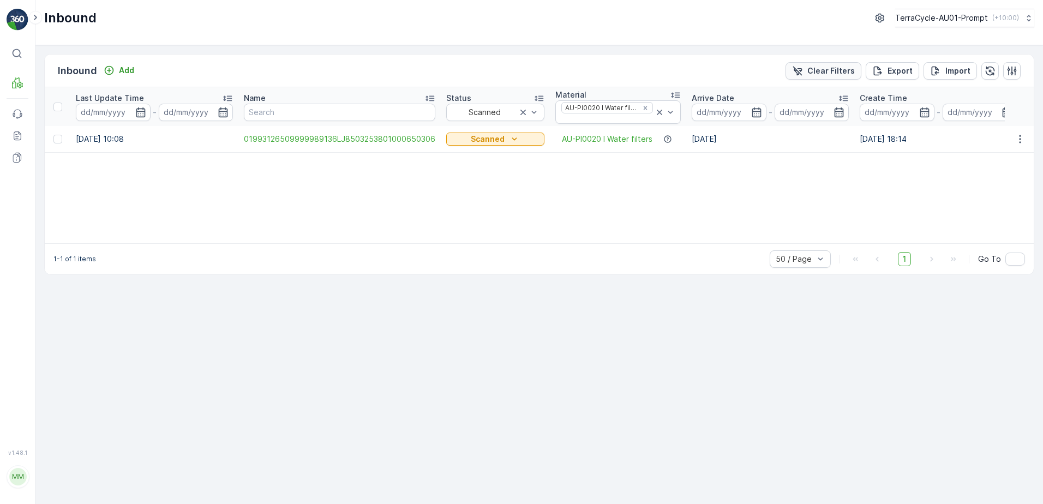
click at [836, 73] on p "Clear Filters" at bounding box center [831, 70] width 47 height 11
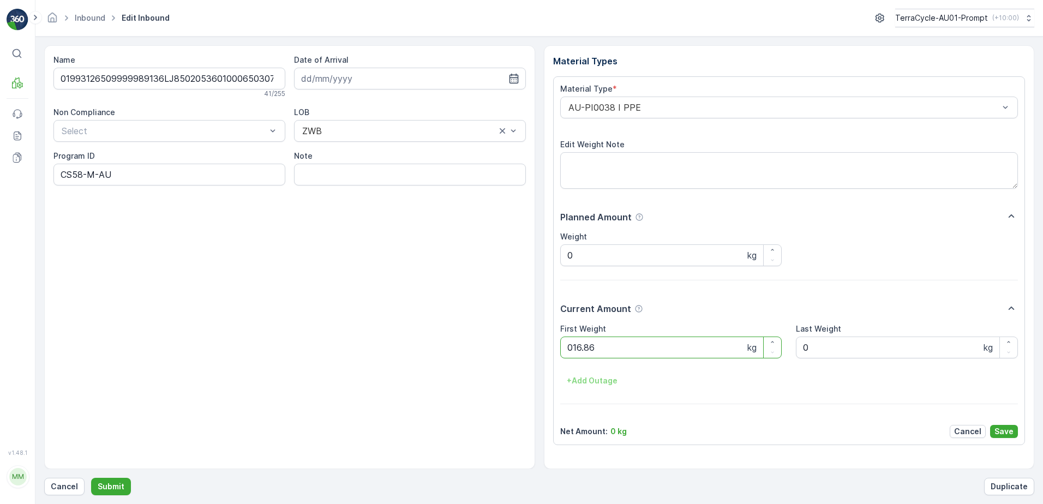
click at [91, 478] on button "Submit" at bounding box center [111, 486] width 40 height 17
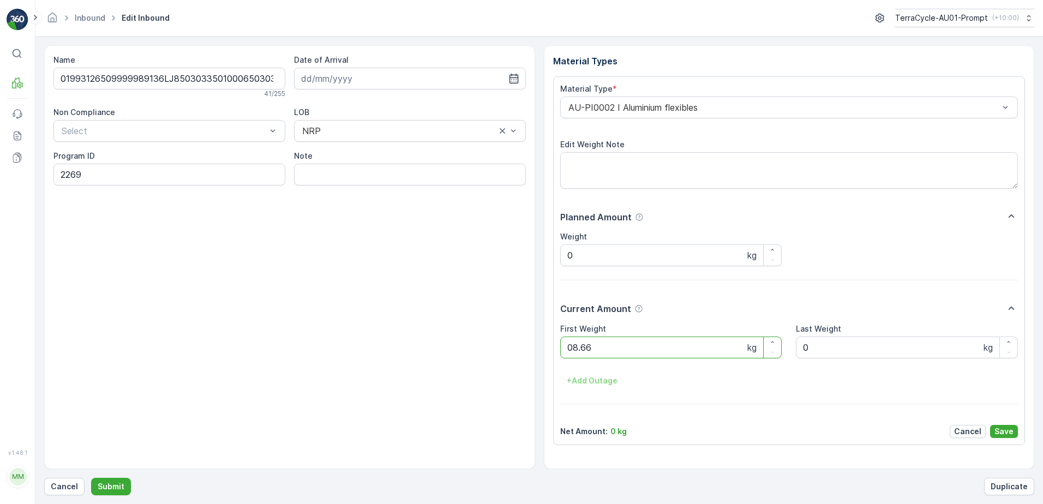
click at [91, 478] on button "Submit" at bounding box center [111, 486] width 40 height 17
click at [391, 79] on input at bounding box center [410, 79] width 232 height 22
click at [413, 192] on div "15" at bounding box center [410, 191] width 17 height 17
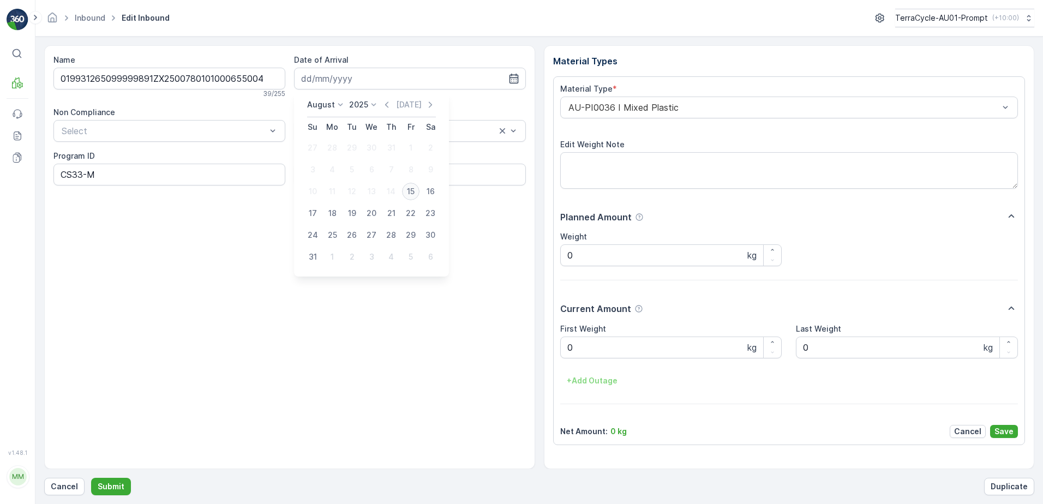
type input "[DATE]"
click at [574, 348] on Weight "0" at bounding box center [671, 348] width 222 height 22
click at [91, 478] on button "Submit" at bounding box center [111, 486] width 40 height 17
